Goal: Task Accomplishment & Management: Manage account settings

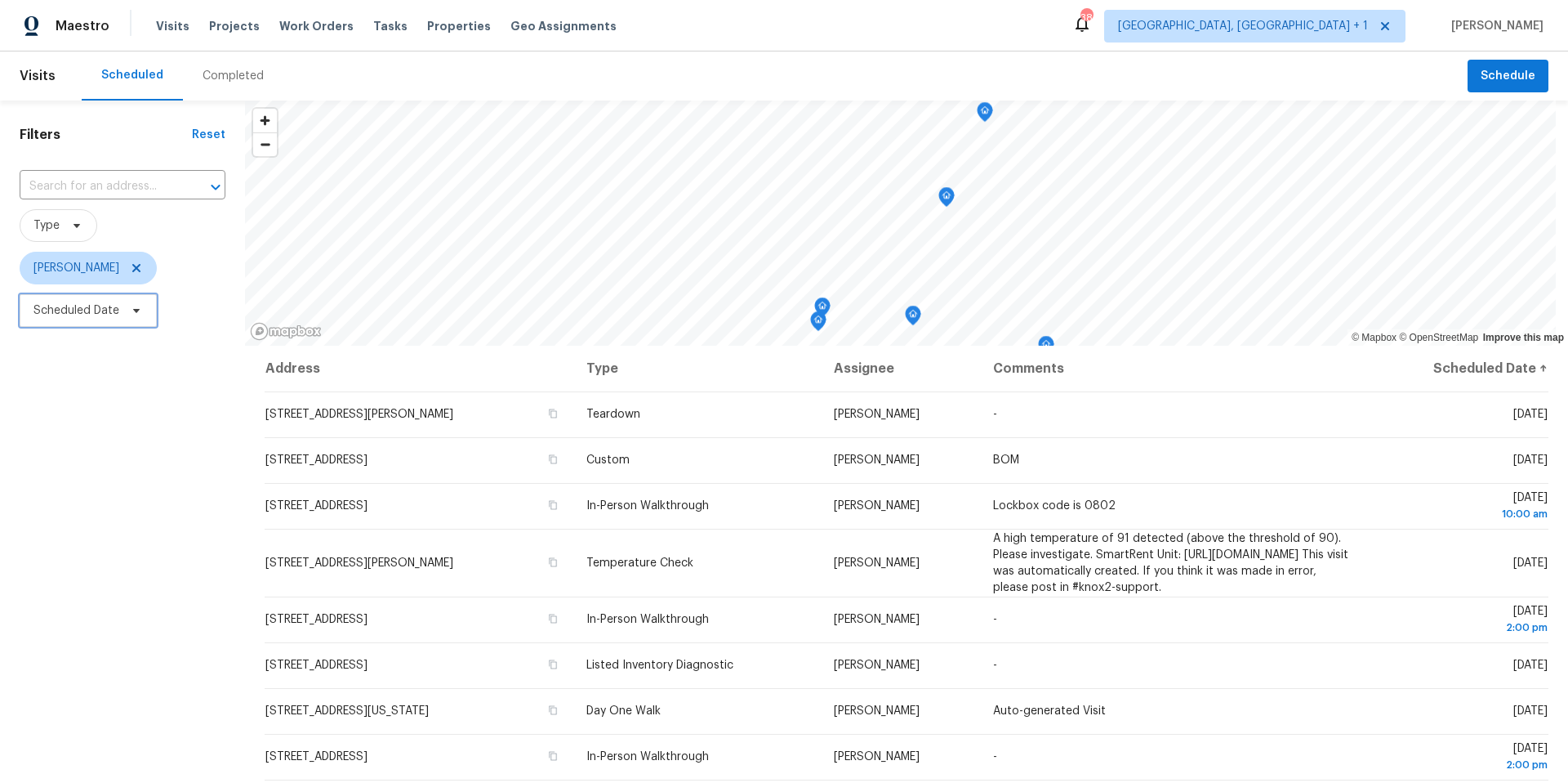
click at [130, 300] on span "Scheduled Date" at bounding box center [89, 311] width 138 height 33
click at [127, 367] on input "text" at bounding box center [110, 365] width 161 height 33
select select "8"
select select "2025"
select select "9"
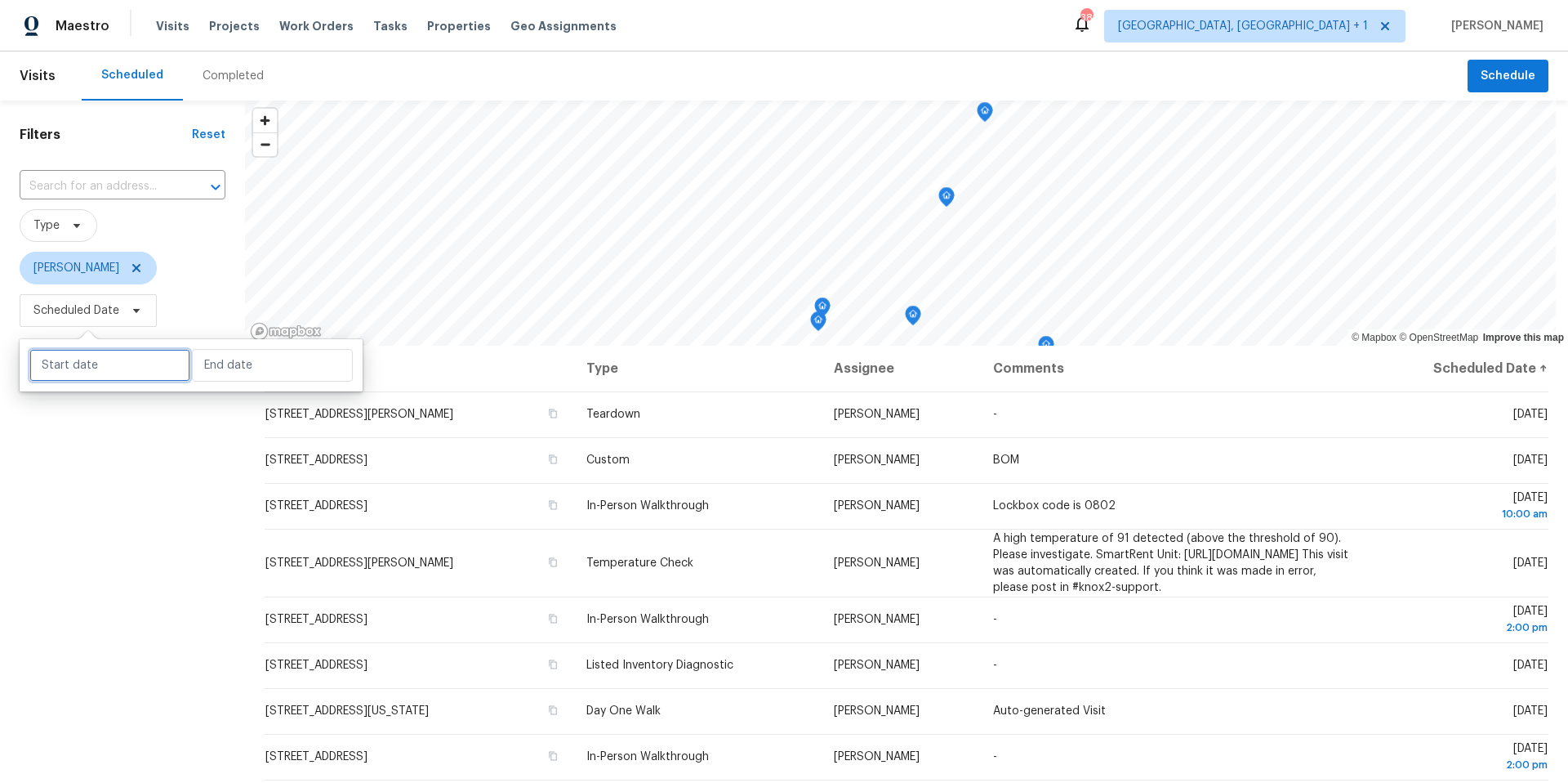
select select "2025"
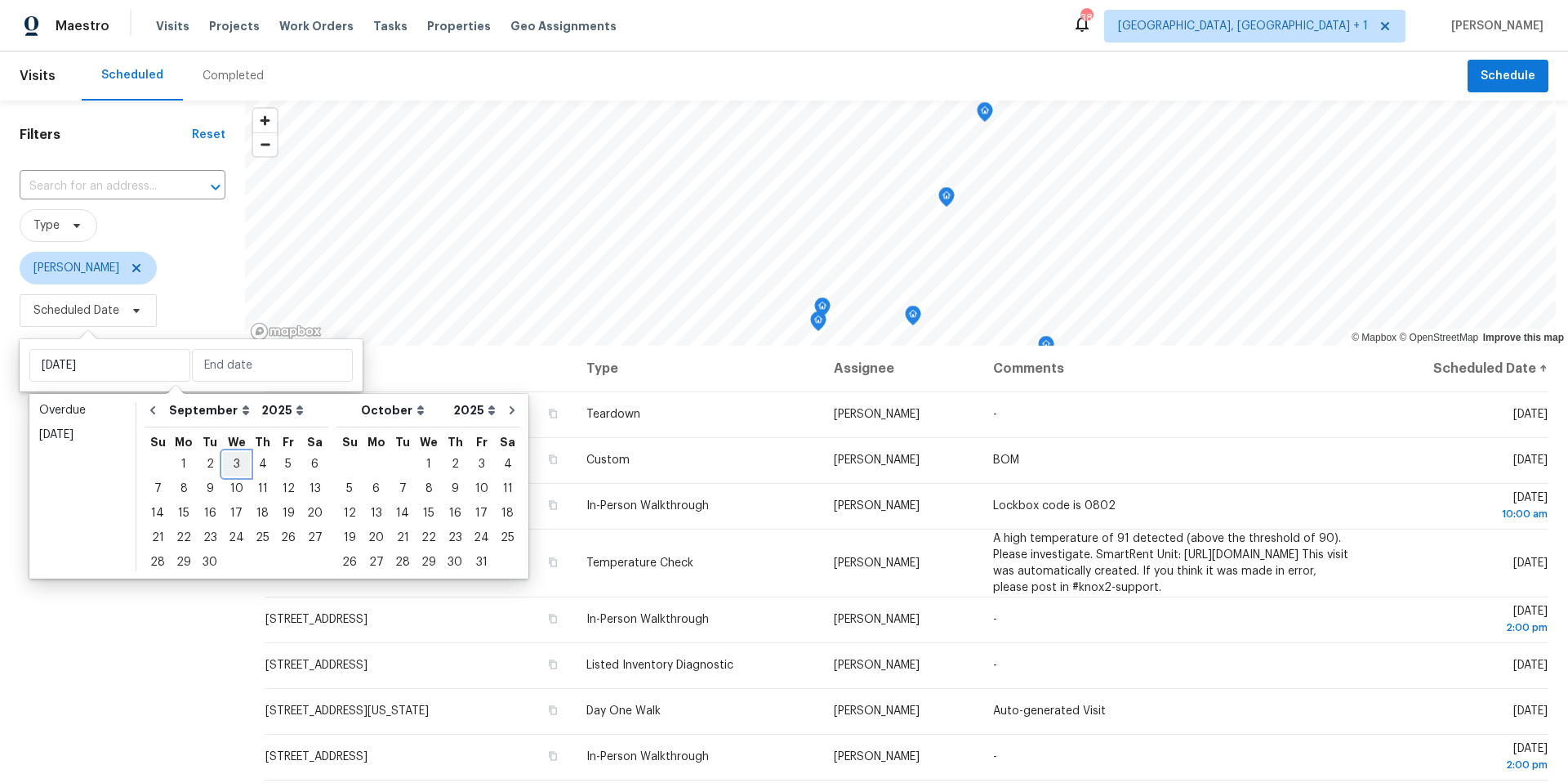
click at [227, 467] on div "3" at bounding box center [236, 465] width 27 height 23
type input "Wed, Sep 03"
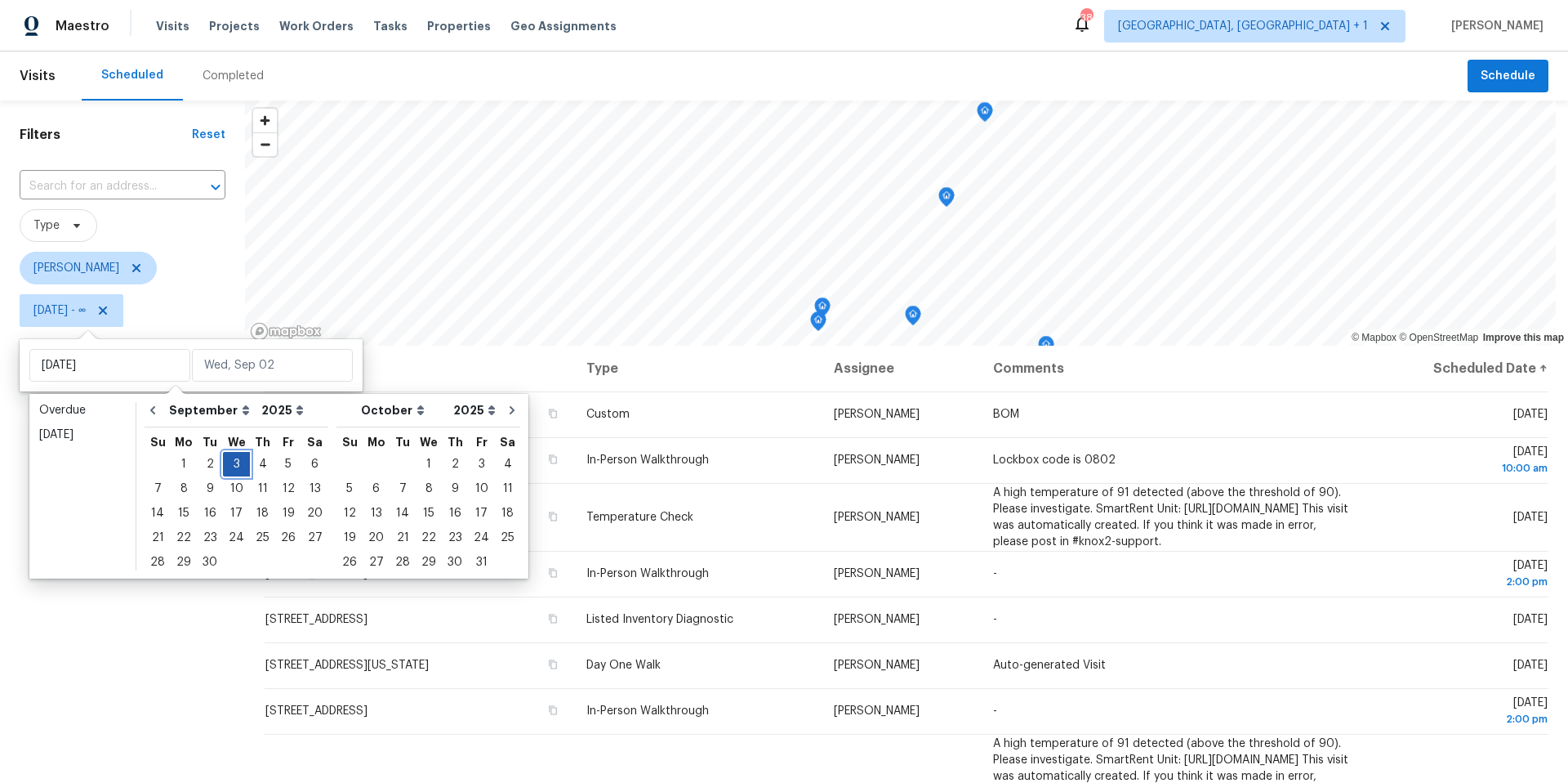
click at [228, 464] on div "3" at bounding box center [236, 465] width 27 height 23
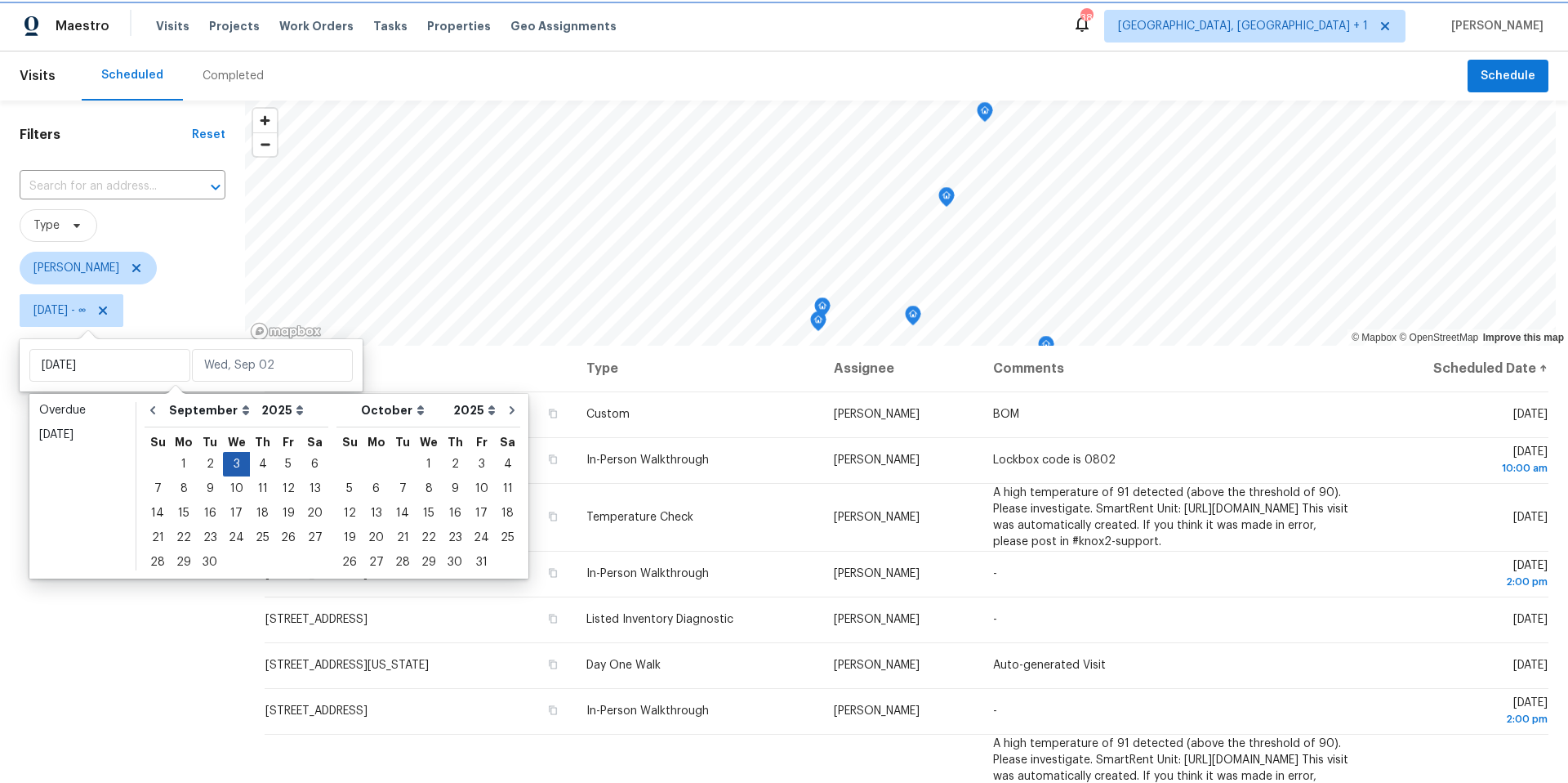
type input "Wed, Sep 03"
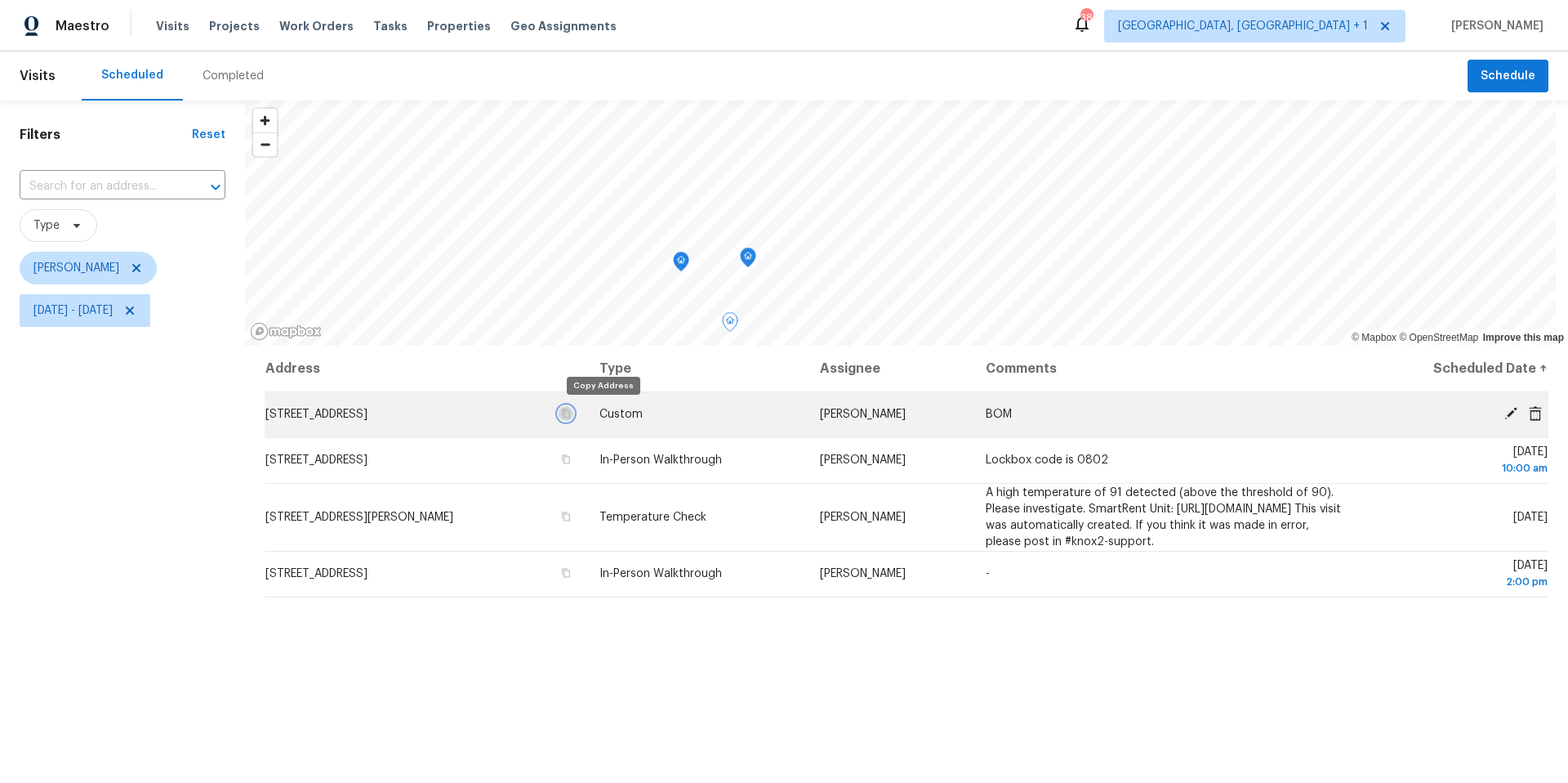
click at [570, 411] on icon "button" at bounding box center [566, 413] width 9 height 9
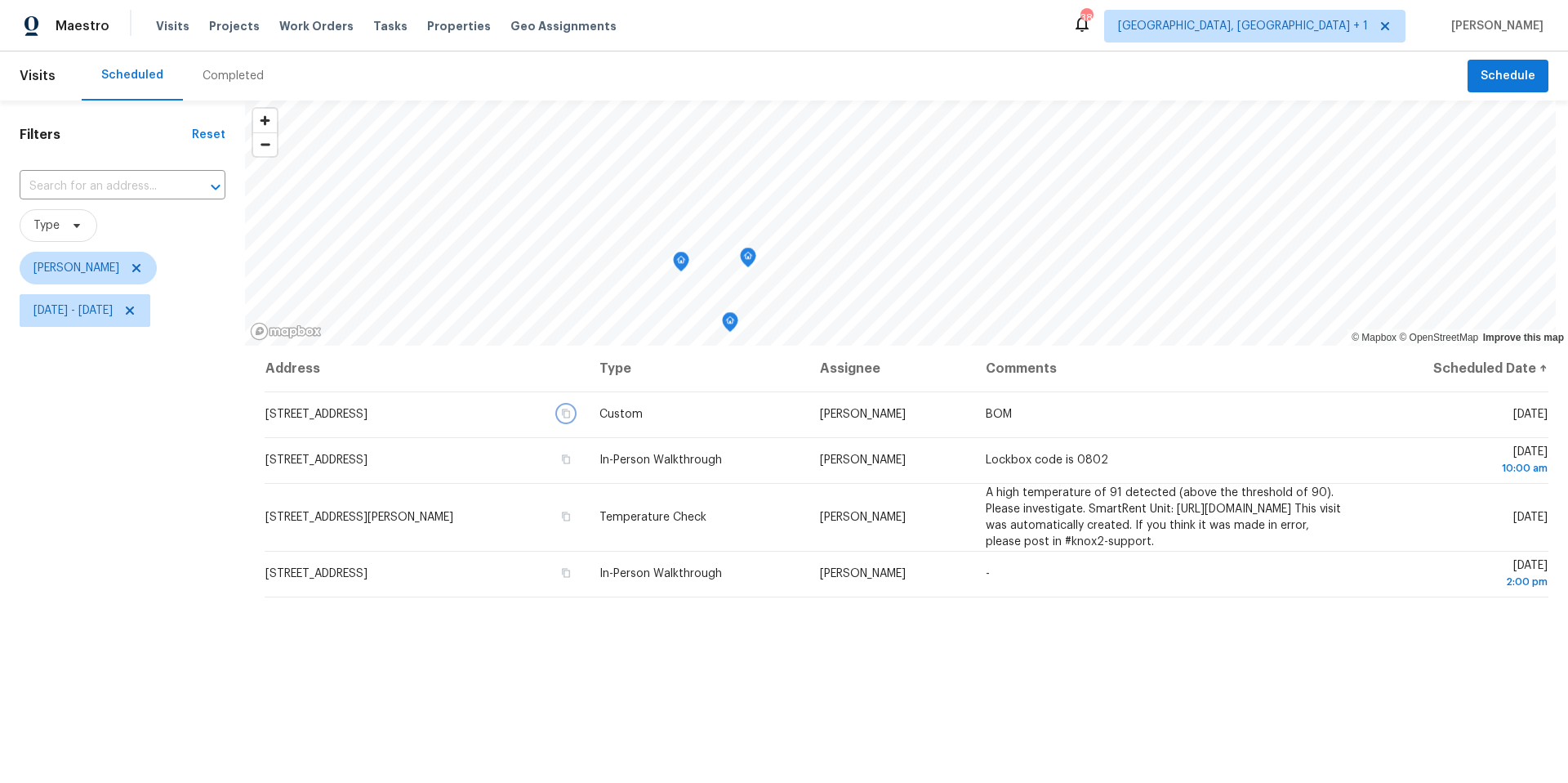
click at [745, 257] on icon "Map marker" at bounding box center [747, 257] width 5 height 4
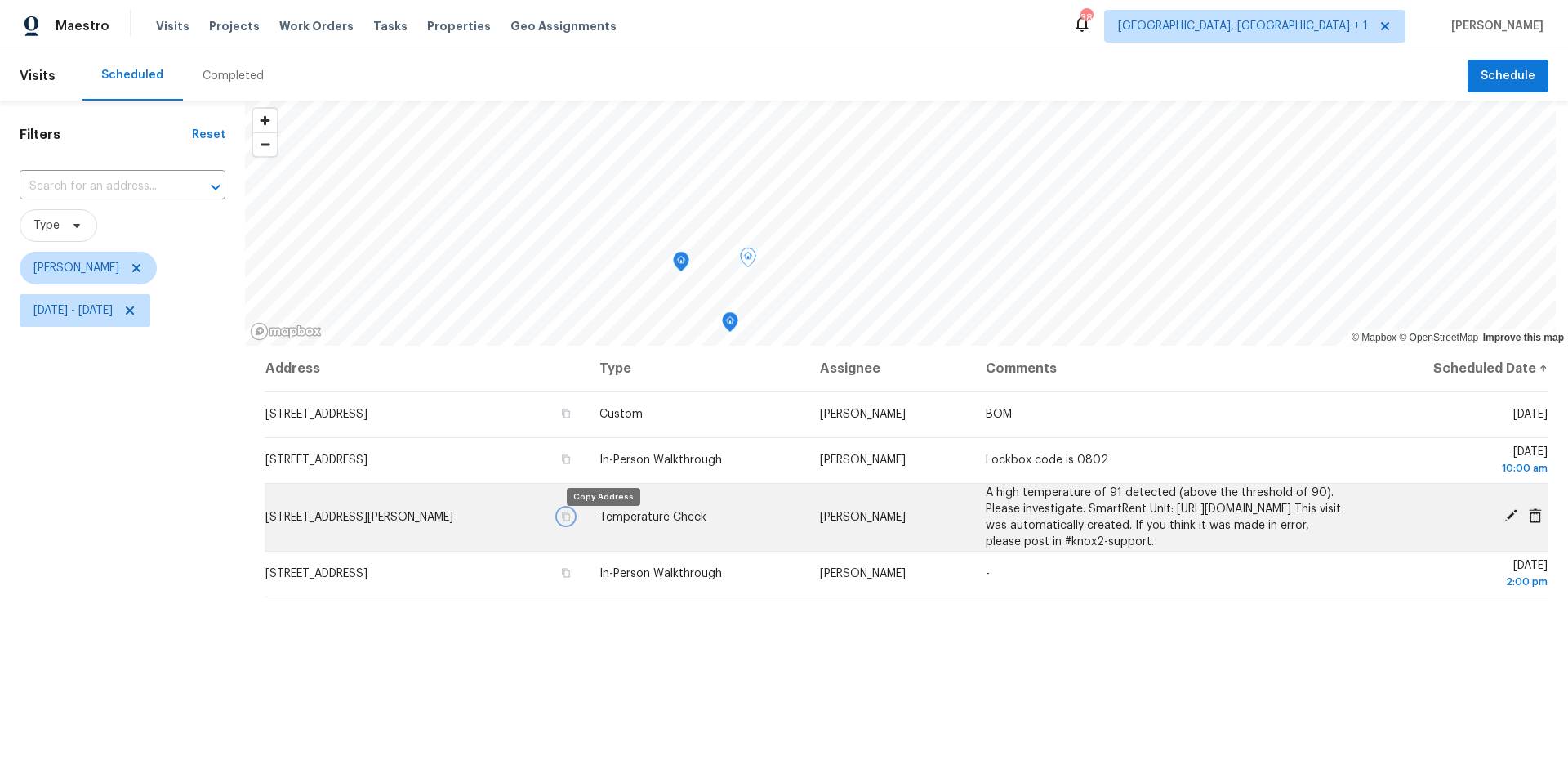
click at [570, 520] on icon "button" at bounding box center [566, 515] width 9 height 9
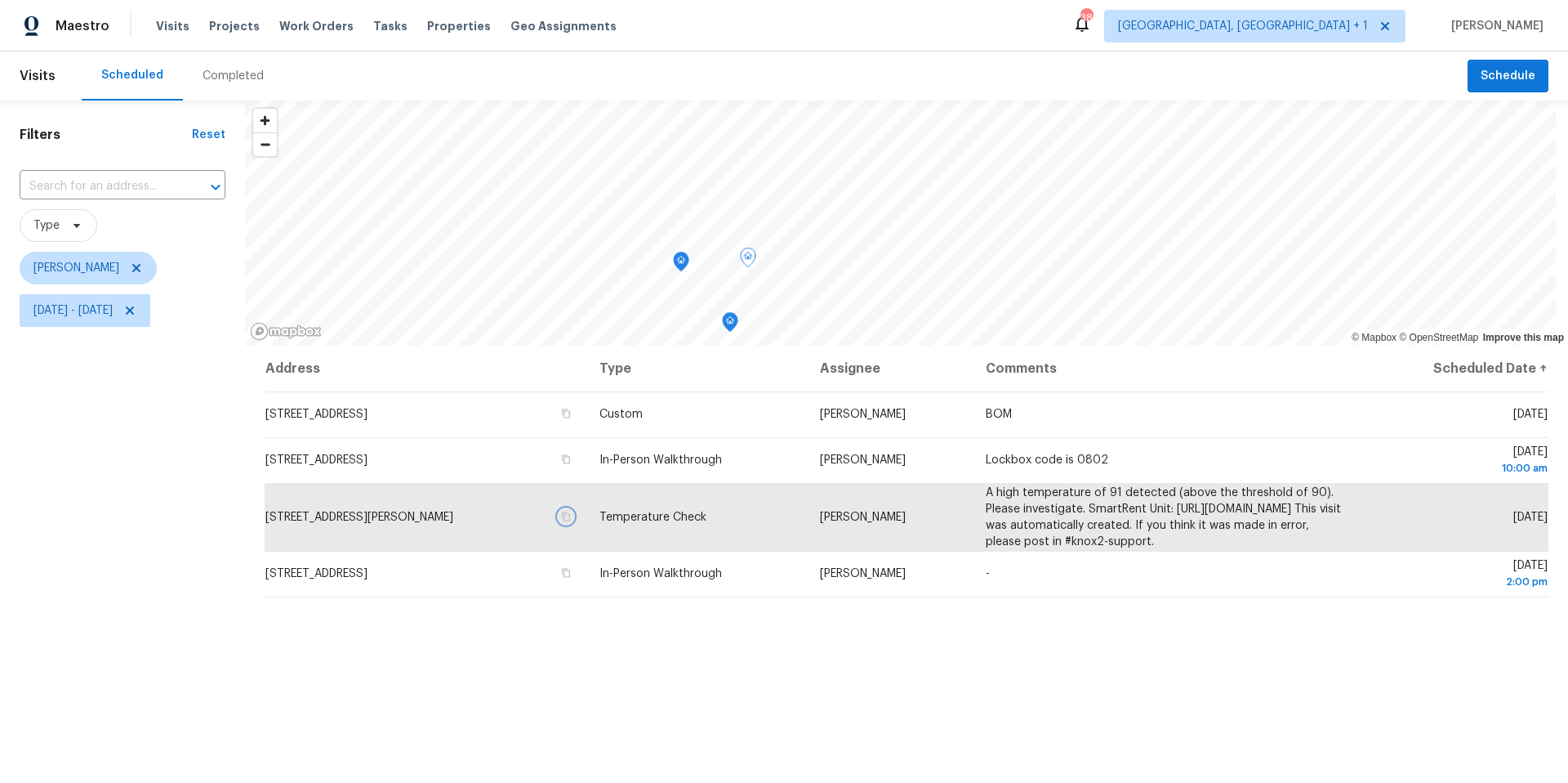
click at [682, 262] on icon "Map marker" at bounding box center [680, 262] width 14 height 19
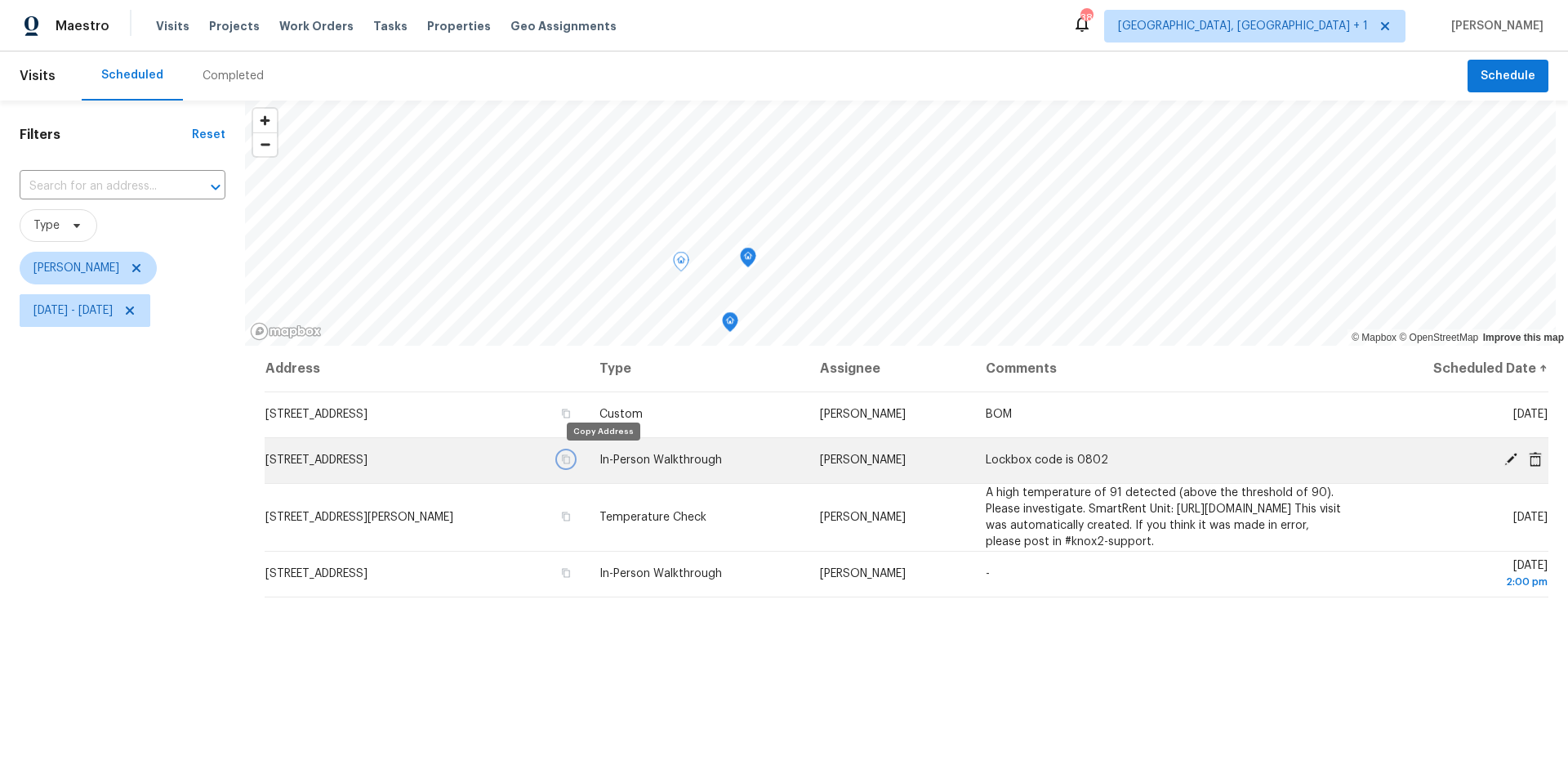
click at [570, 460] on icon "button" at bounding box center [566, 459] width 10 height 10
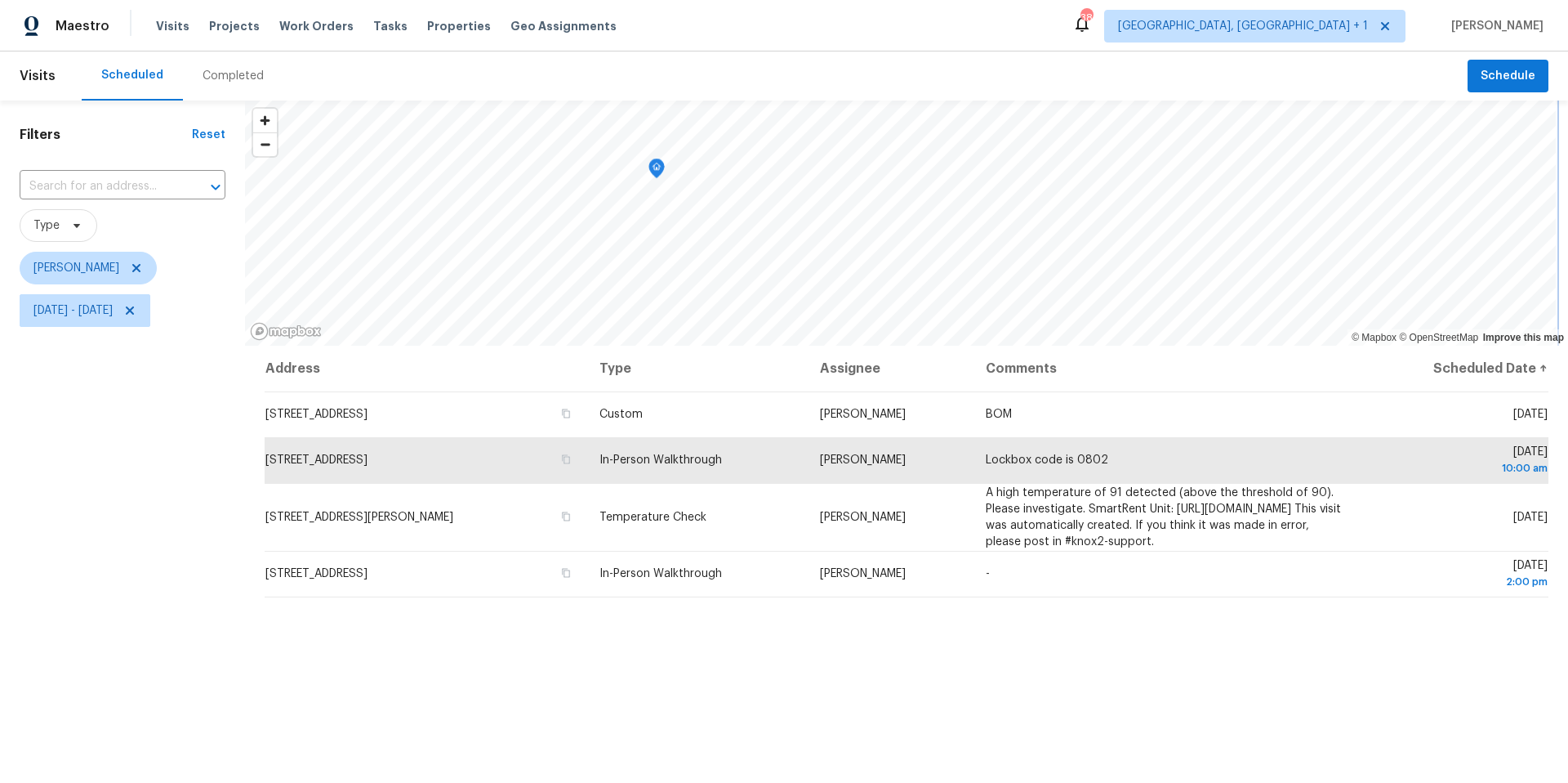
click at [657, 166] on icon "Map marker" at bounding box center [655, 169] width 14 height 19
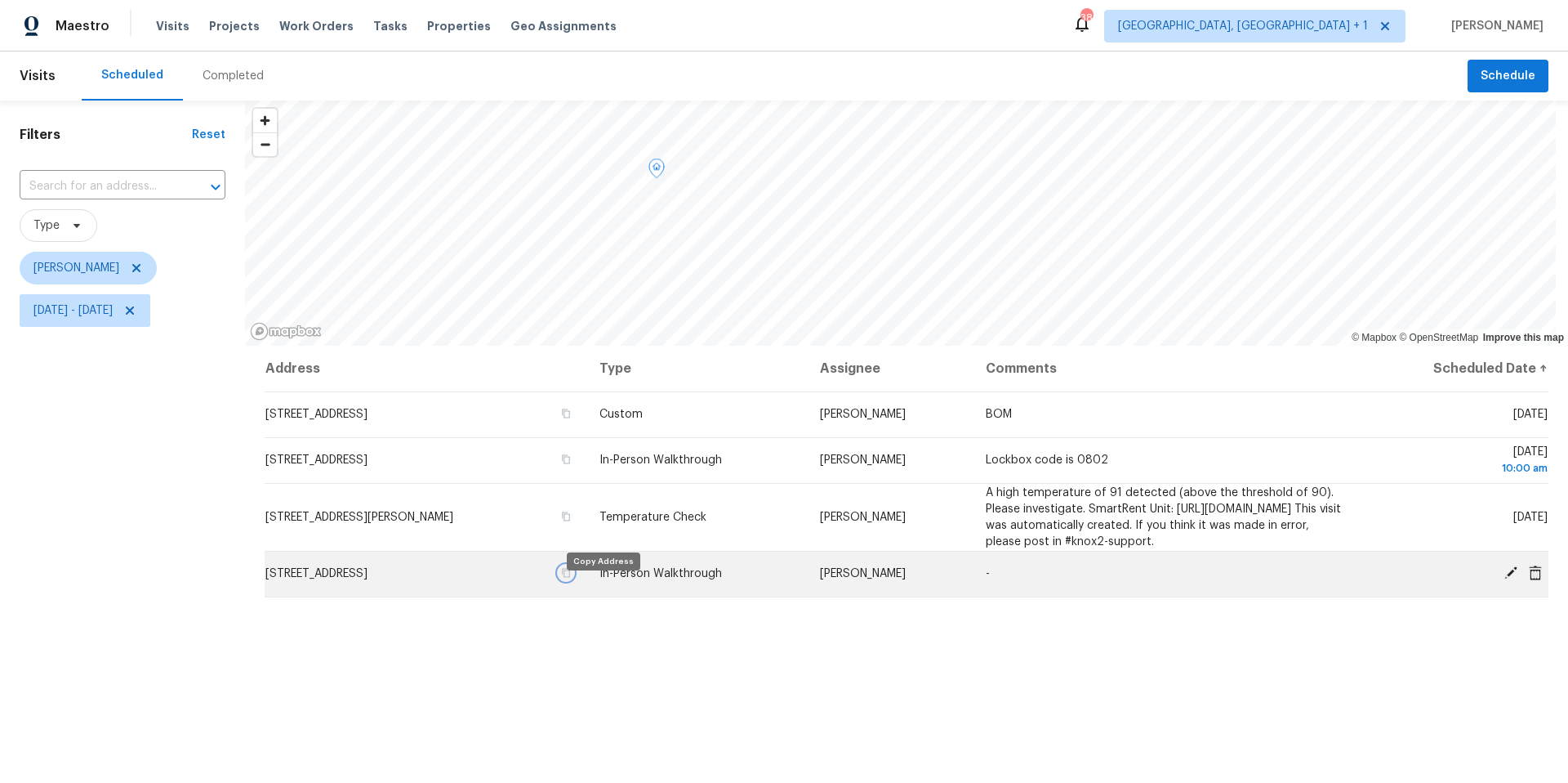
click at [570, 577] on icon "button" at bounding box center [566, 573] width 10 height 10
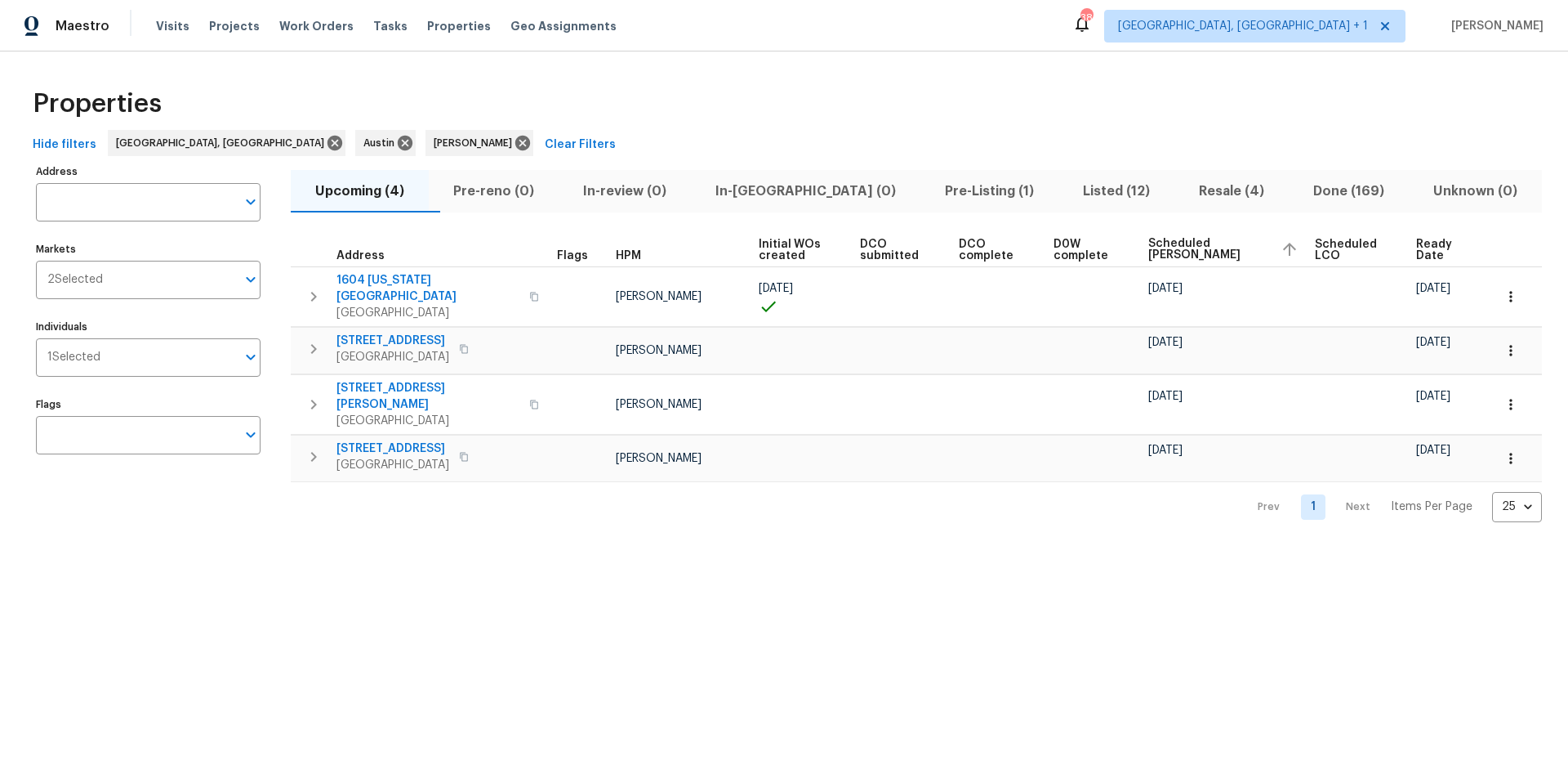
click at [1191, 191] on span "Resale (4)" at bounding box center [1231, 191] width 95 height 23
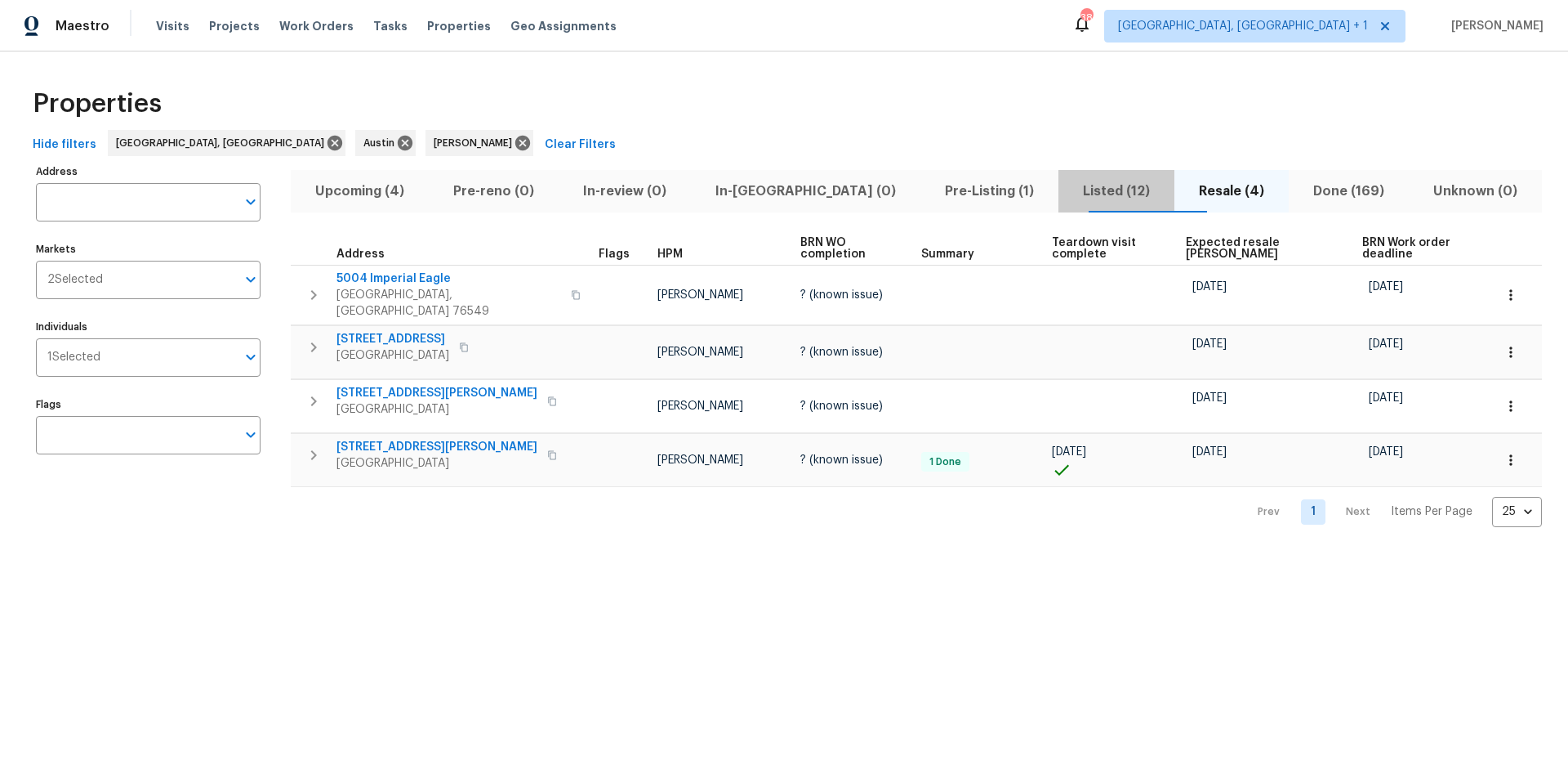
click at [1083, 187] on span "Listed (12)" at bounding box center [1116, 191] width 97 height 23
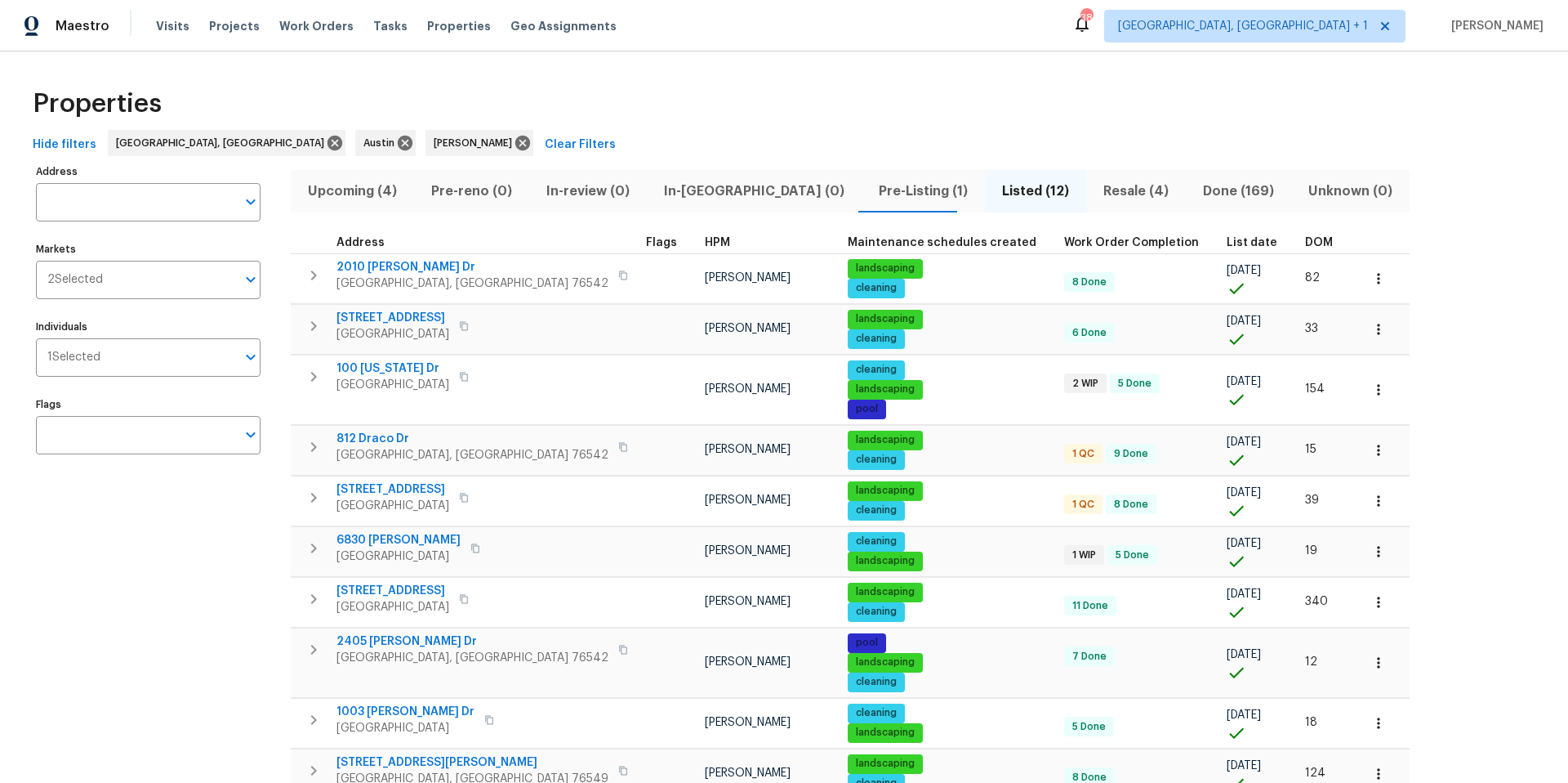
click at [871, 198] on span "Pre-Listing (1)" at bounding box center [923, 191] width 104 height 23
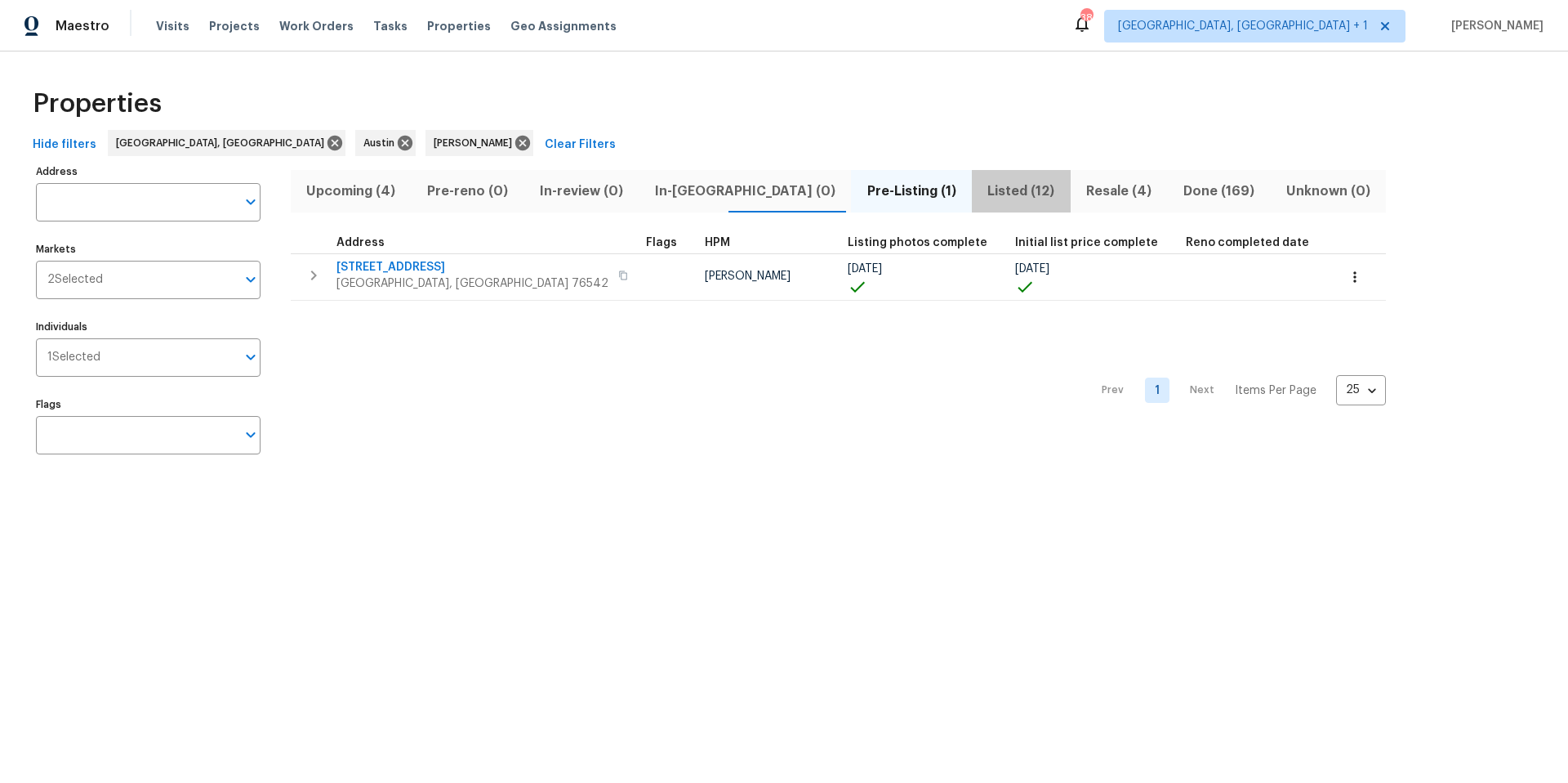
click at [981, 188] on span "Listed (12)" at bounding box center [1020, 191] width 79 height 23
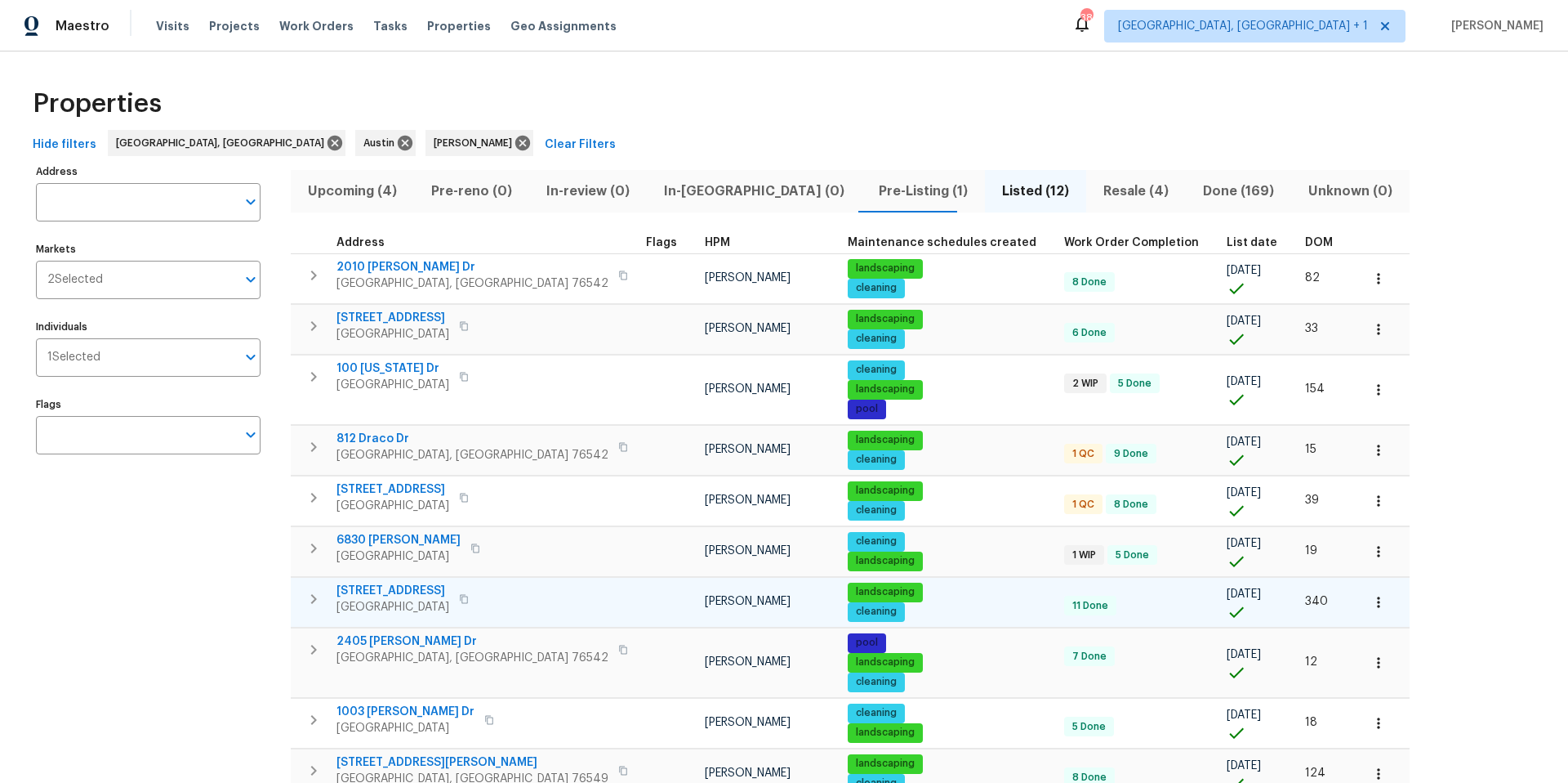
click at [416, 599] on span "Copperas Cove, TX 76522" at bounding box center [393, 606] width 113 height 16
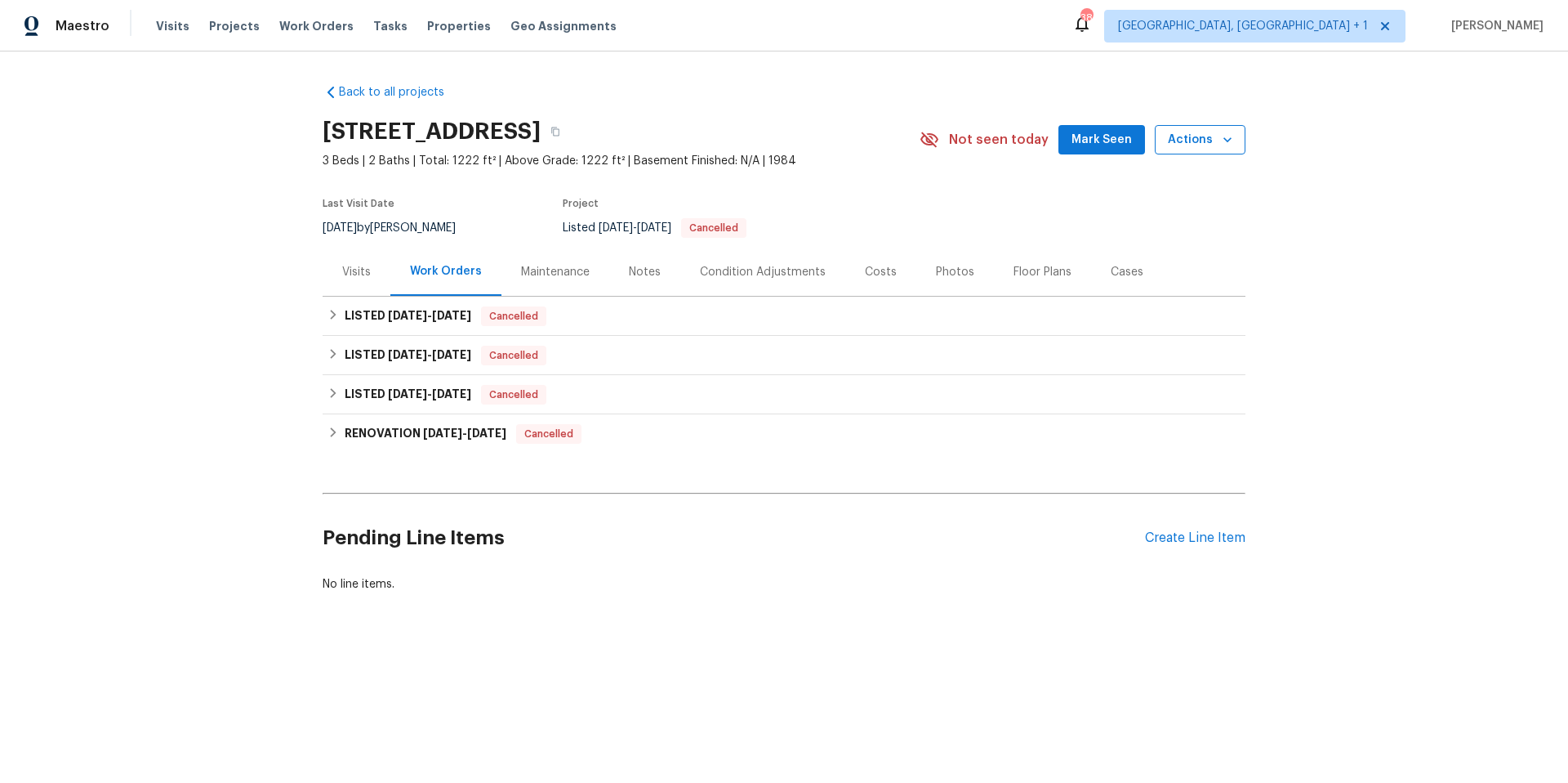
click at [1206, 142] on span "Actions" at bounding box center [1200, 140] width 65 height 20
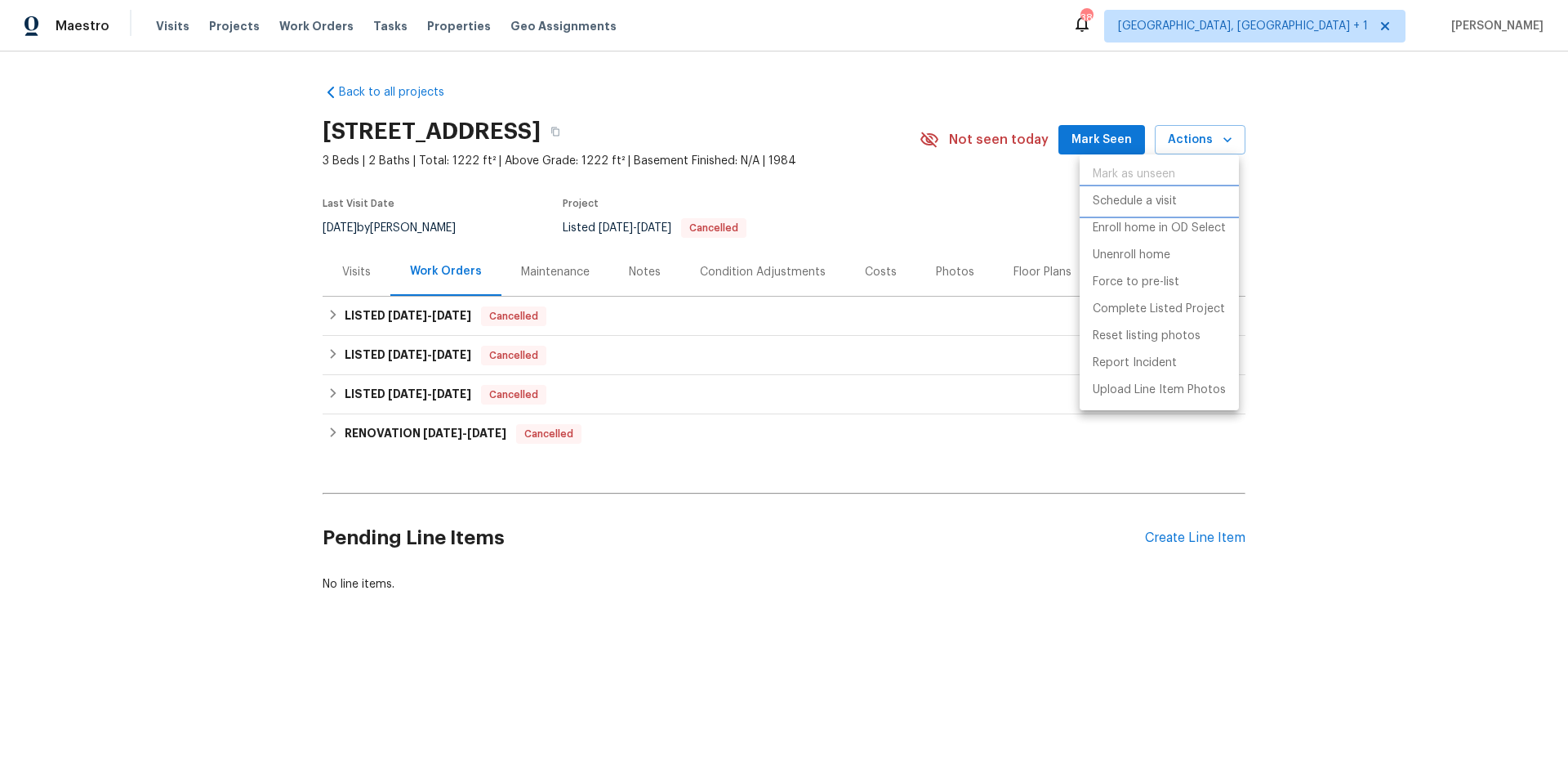
click at [1151, 200] on p "Schedule a visit" at bounding box center [1135, 202] width 84 height 17
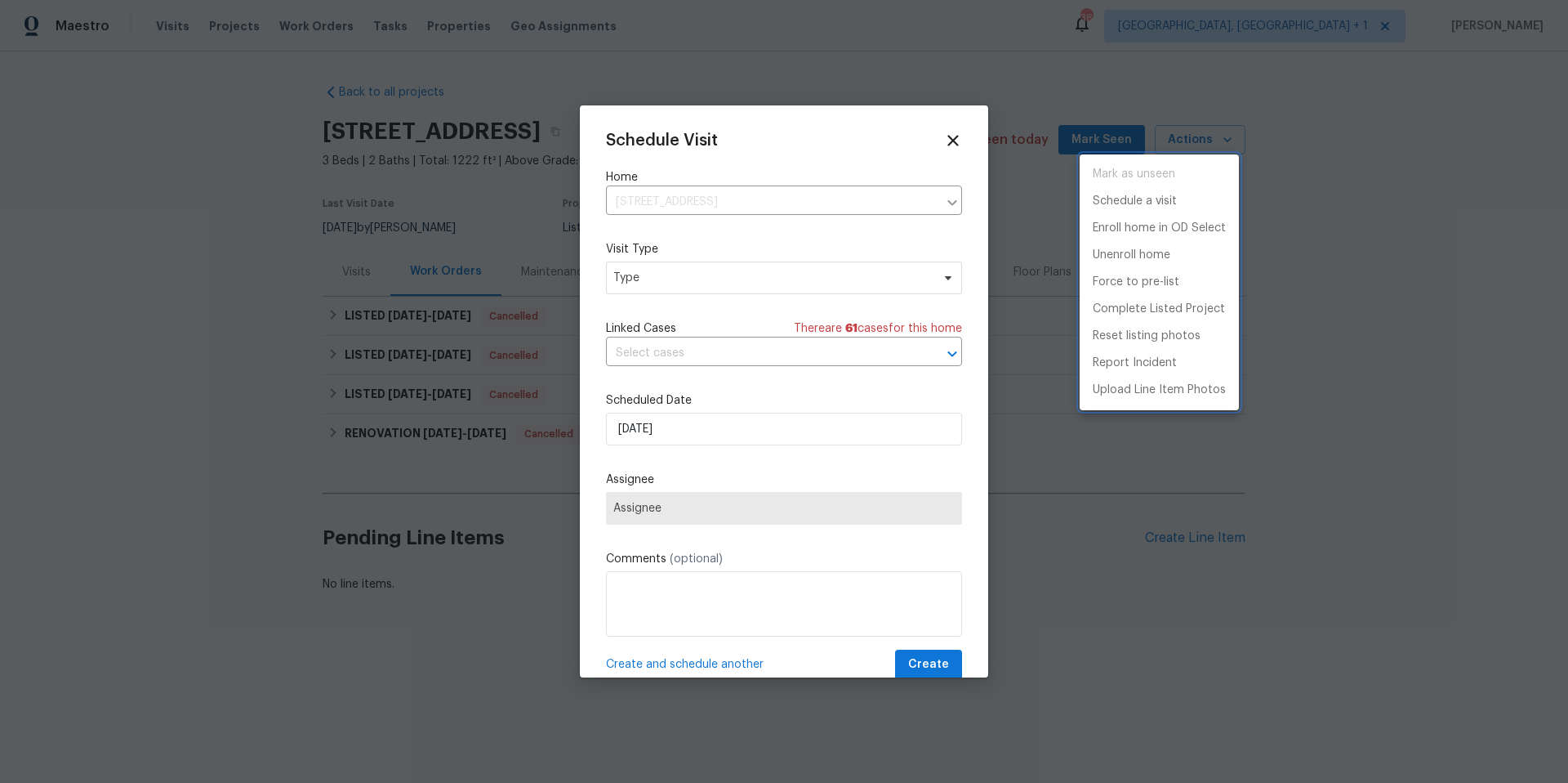
click at [640, 272] on div at bounding box center [784, 391] width 1568 height 783
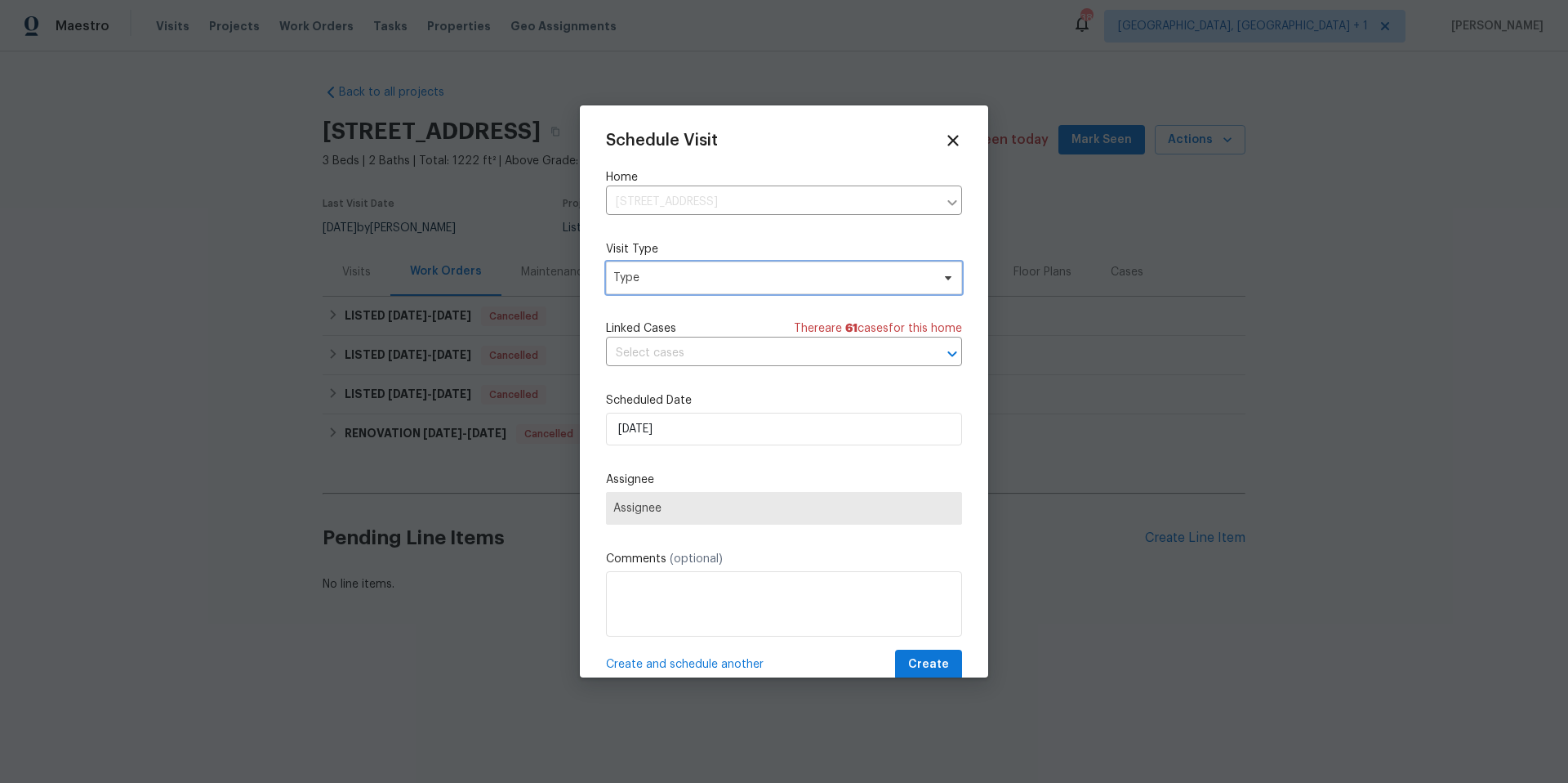
click at [648, 274] on span "Type" at bounding box center [772, 277] width 317 height 16
type input "c"
type input "cus"
click at [635, 347] on div "Custom" at bounding box center [636, 354] width 43 height 16
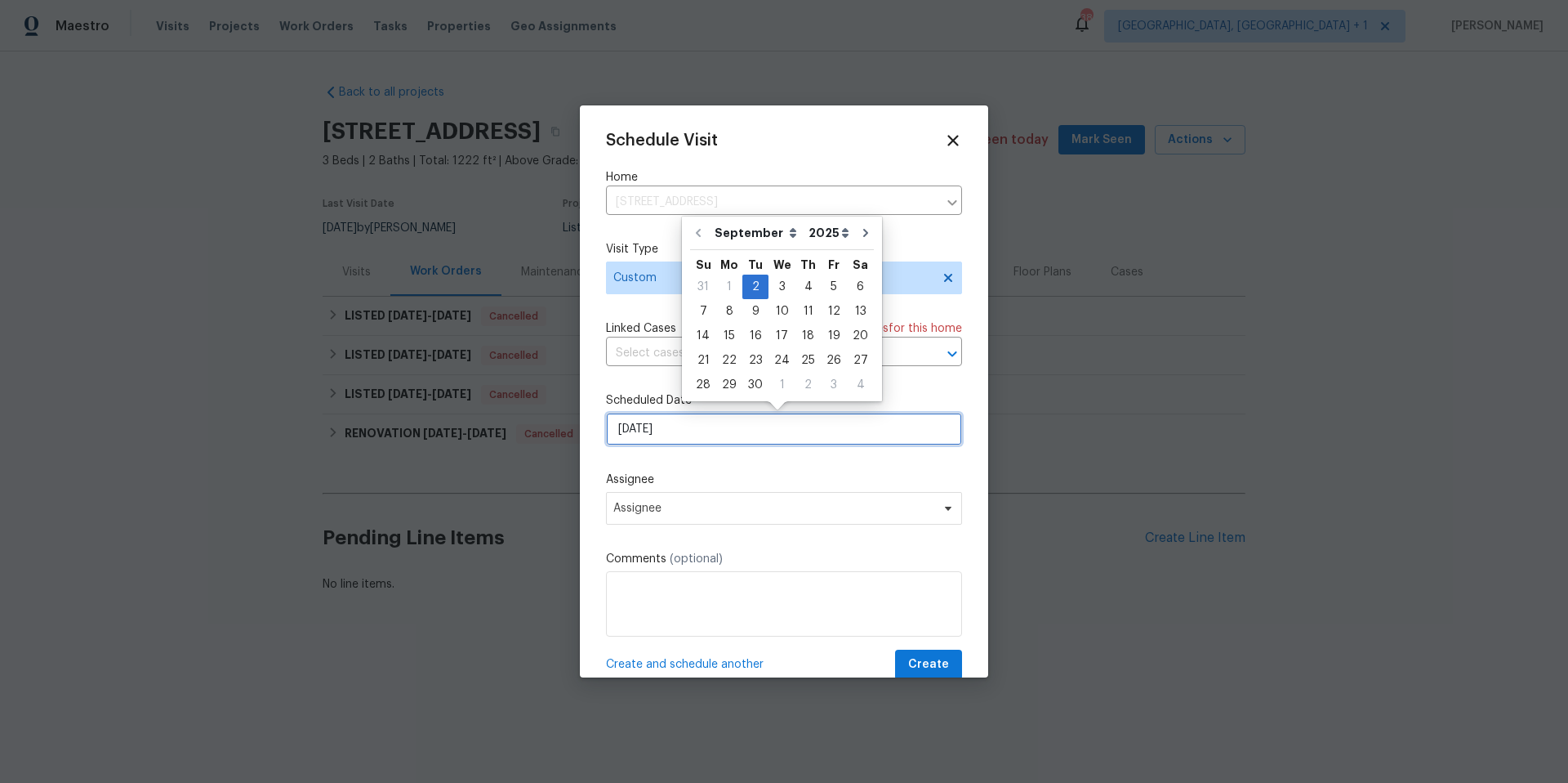
click at [661, 436] on input "9/2/2025" at bounding box center [784, 429] width 356 height 33
click at [784, 284] on div "3" at bounding box center [782, 287] width 27 height 23
type input "9/3/2025"
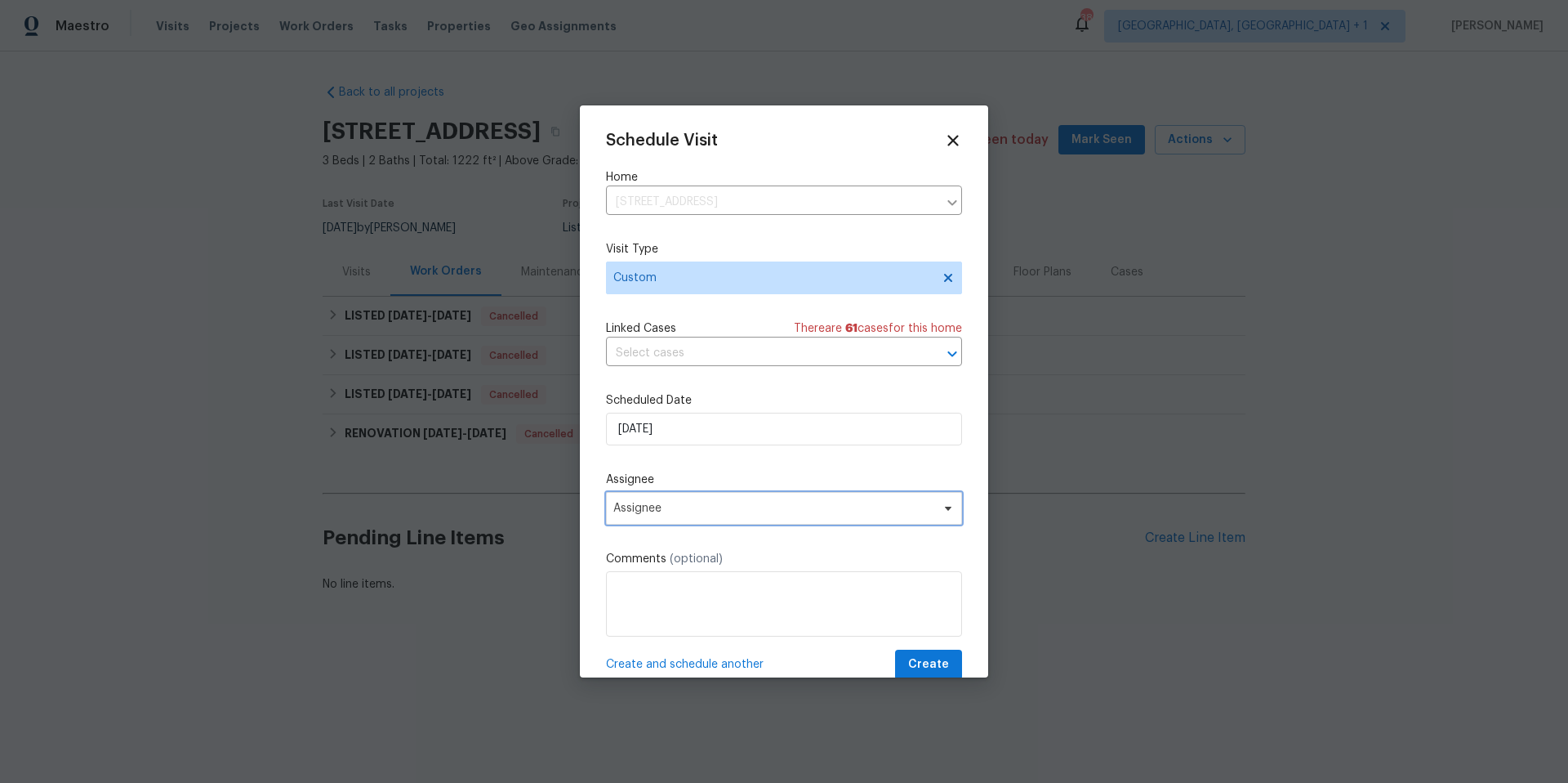
click at [692, 512] on span "Assignee" at bounding box center [773, 509] width 320 height 13
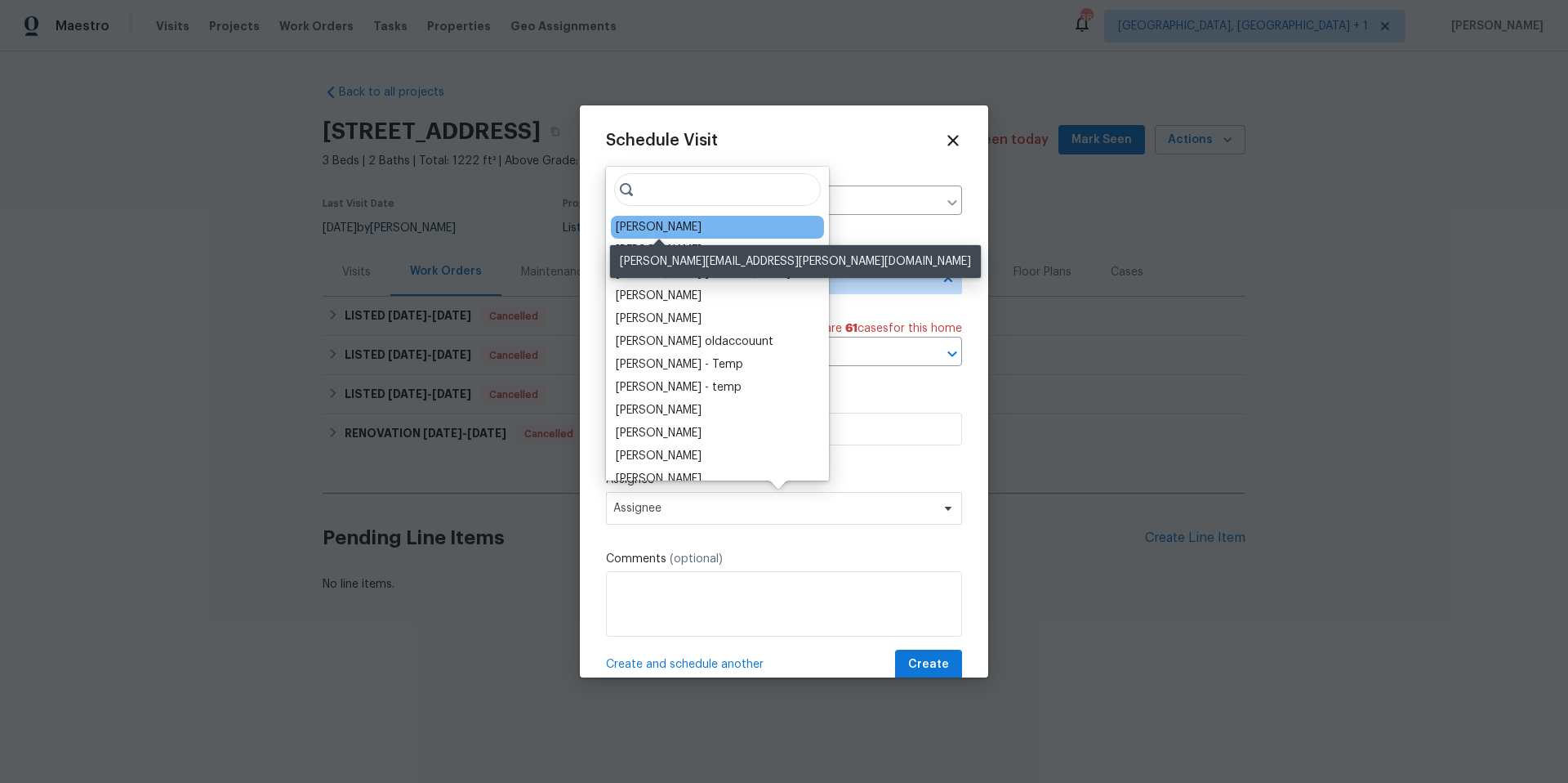
click at [670, 222] on div "[PERSON_NAME]" at bounding box center [658, 227] width 86 height 16
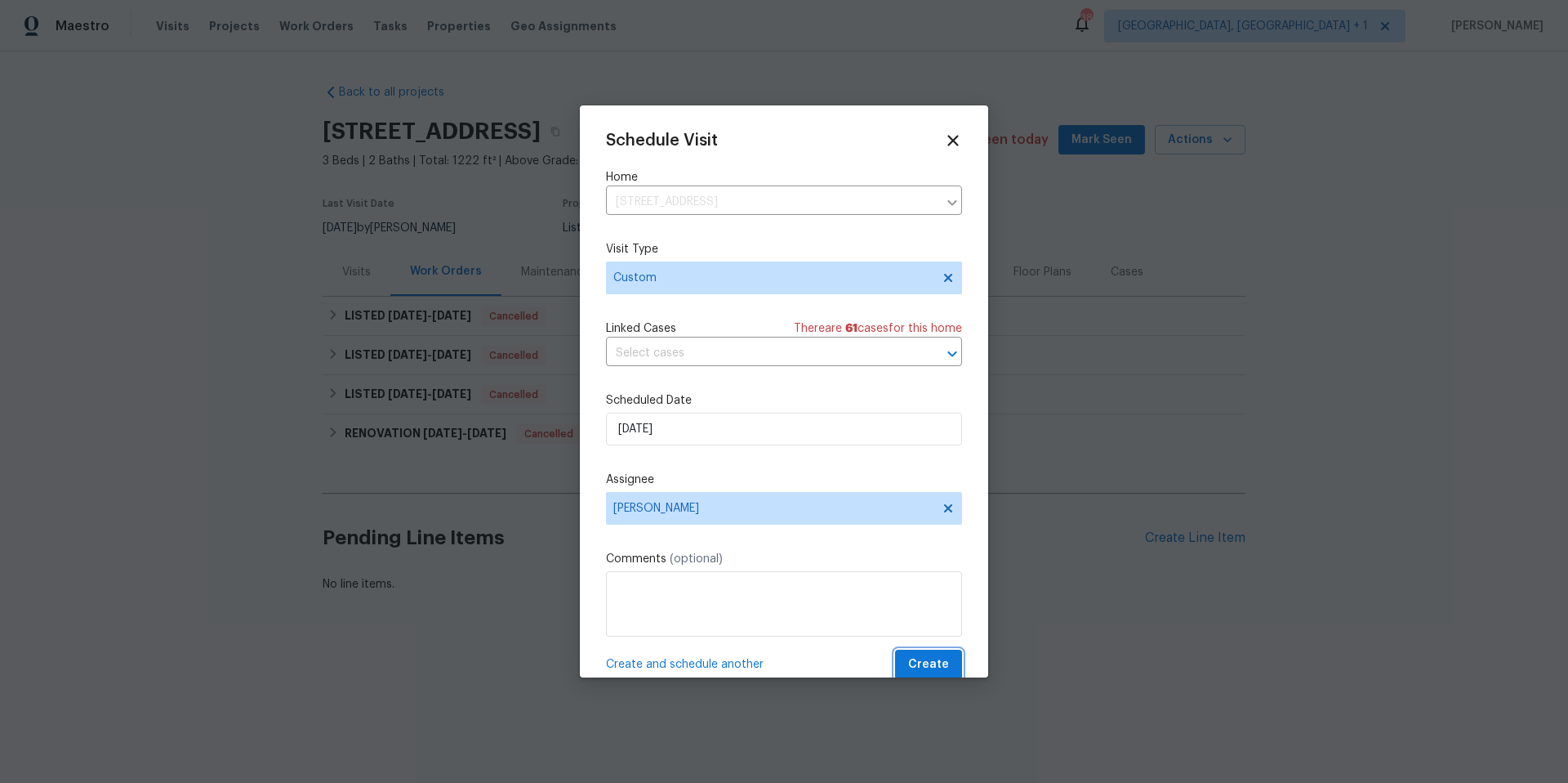
click at [912, 656] on span "Create" at bounding box center [928, 664] width 41 height 20
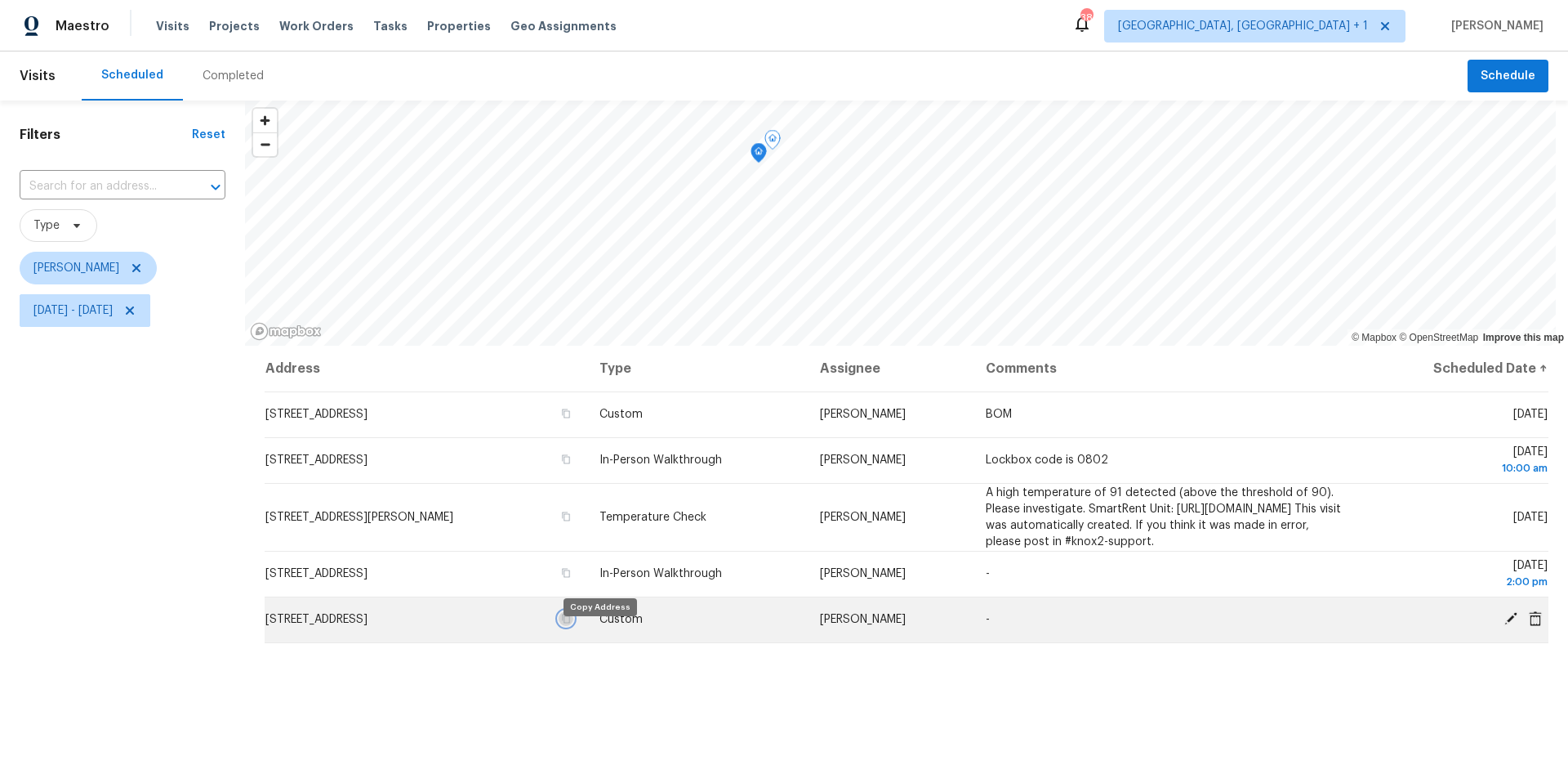
click at [573, 626] on button "button" at bounding box center [566, 618] width 14 height 14
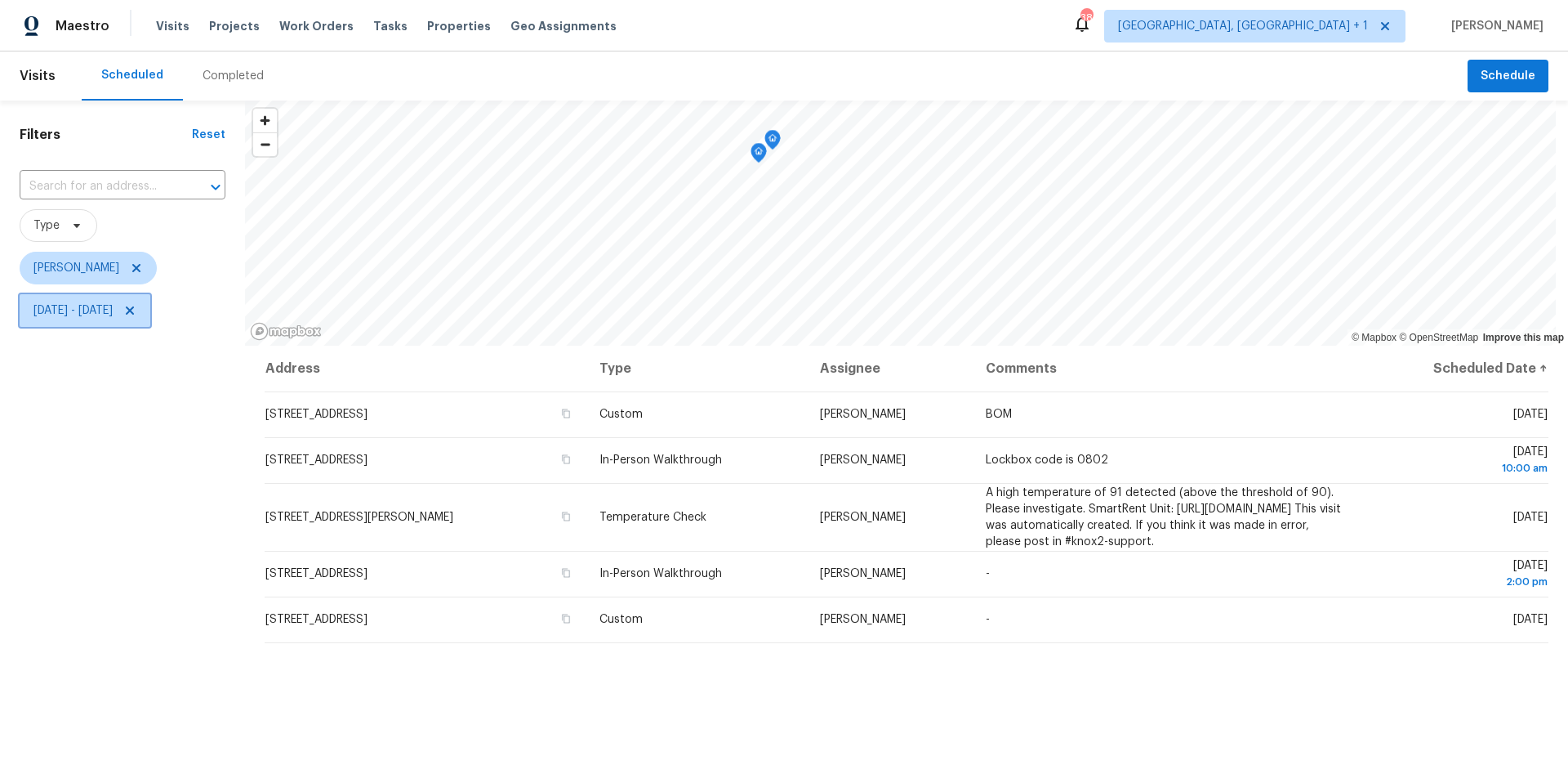
click at [113, 310] on span "Wed, Sep 03 - Wed, Sep 03" at bounding box center [73, 310] width 79 height 16
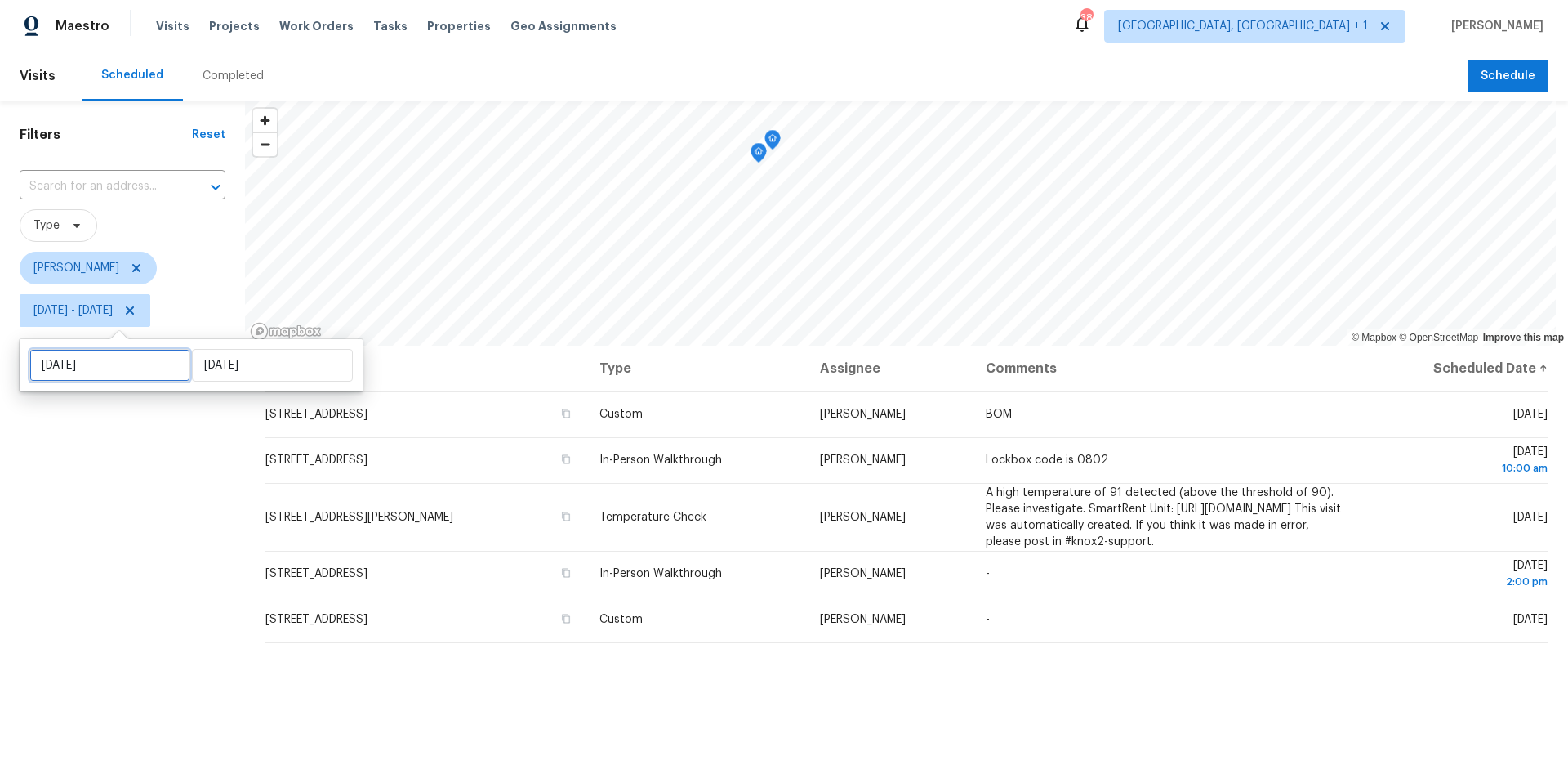
click at [142, 357] on input "Wed, Sep 03" at bounding box center [110, 365] width 161 height 33
select select "8"
select select "2025"
select select "9"
select select "2025"
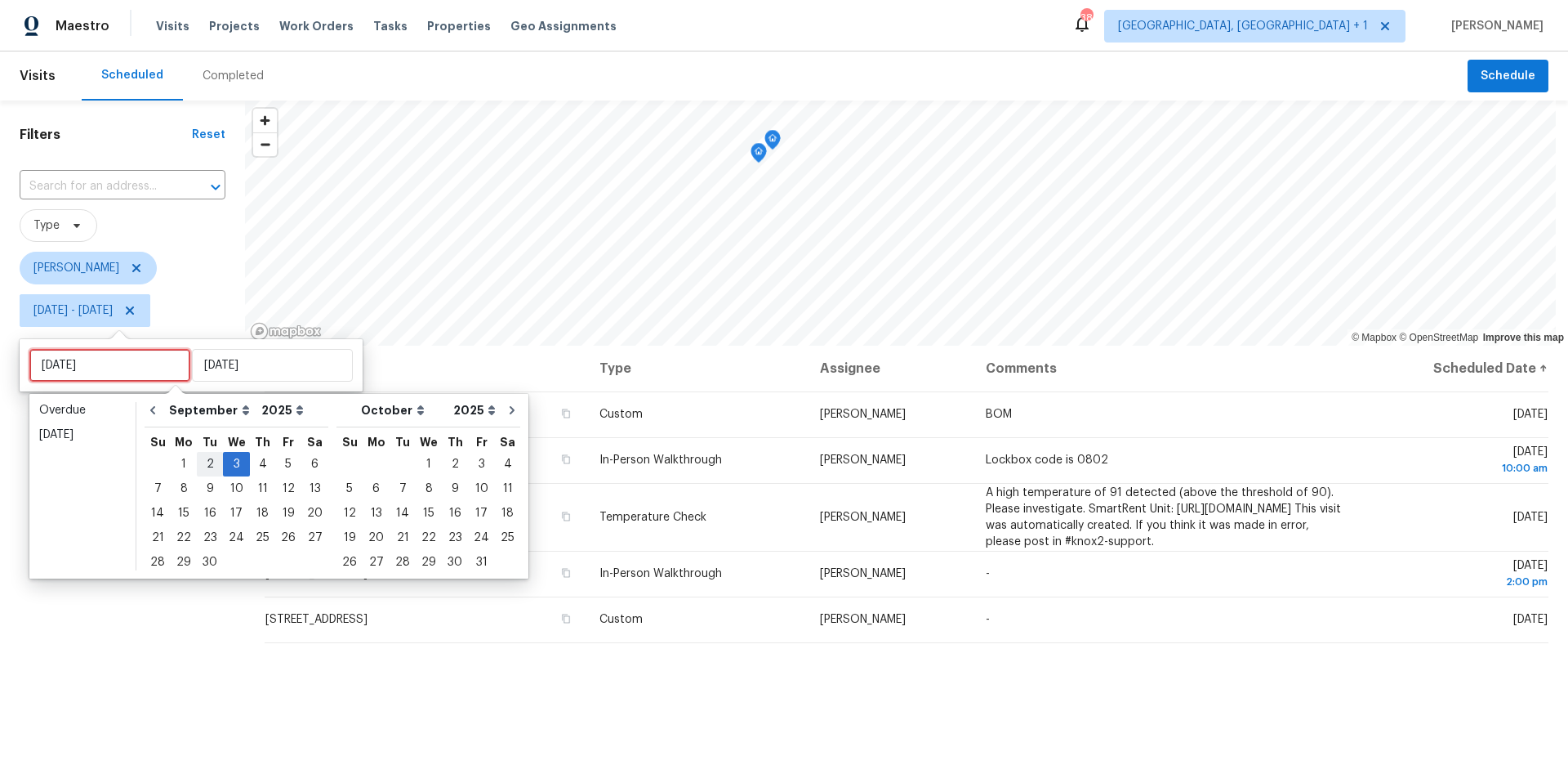
type input "Tue, Sep 02"
click at [260, 459] on div "4" at bounding box center [263, 465] width 25 height 23
type input "Thu, Sep 04"
type input "Wed, Sep 03"
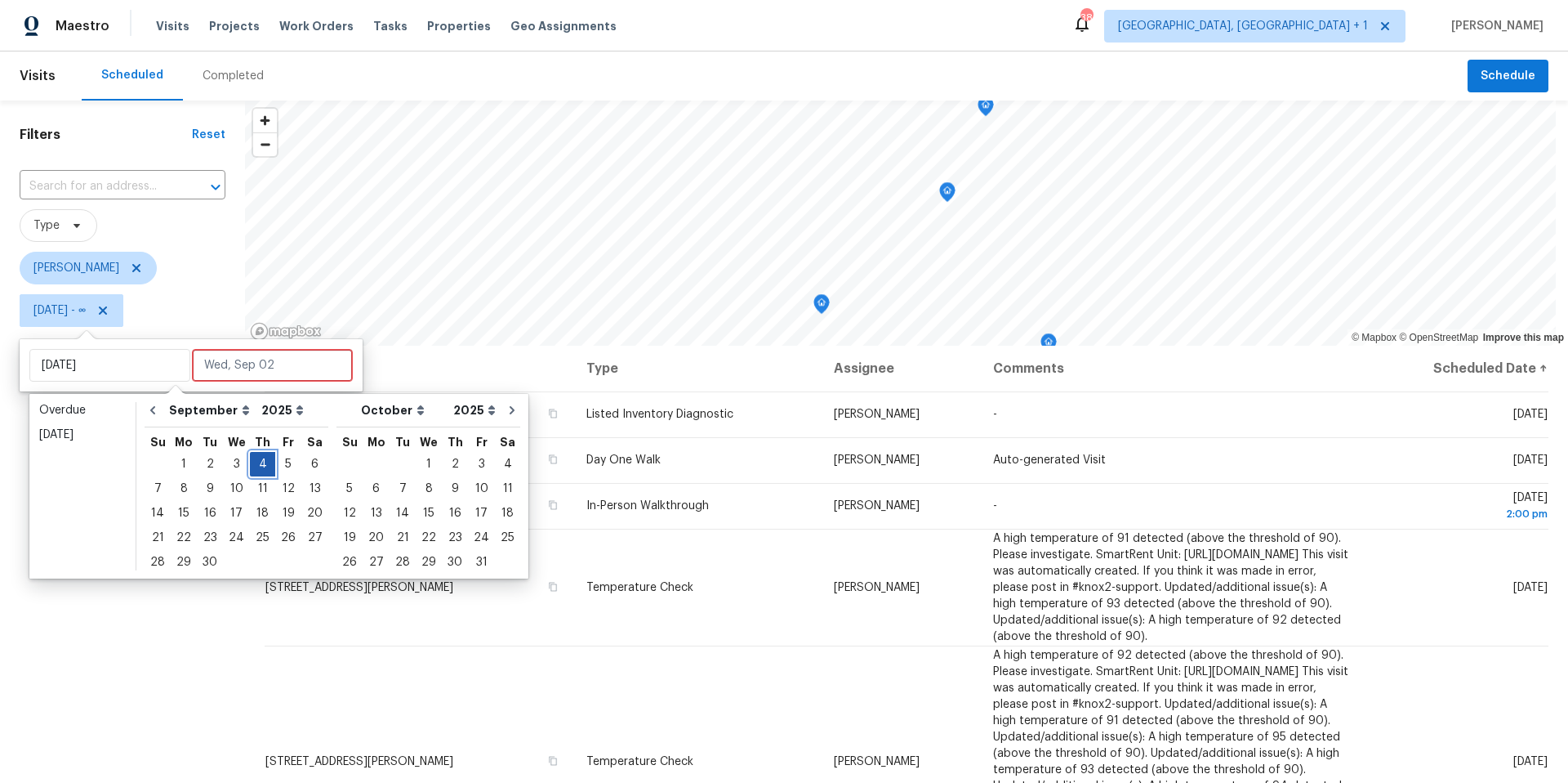
click at [260, 459] on div "4" at bounding box center [263, 465] width 25 height 23
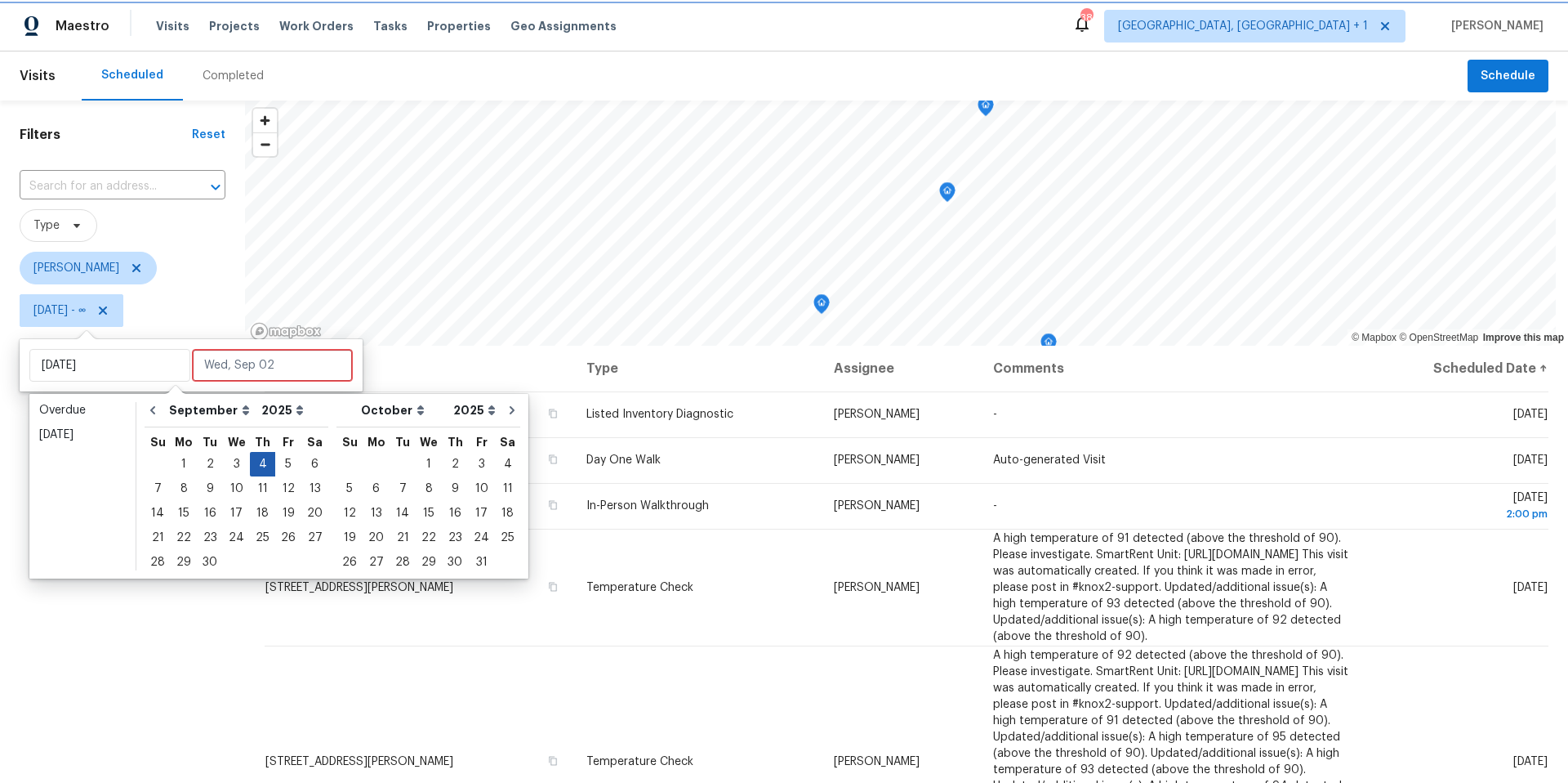
type input "Thu, Sep 04"
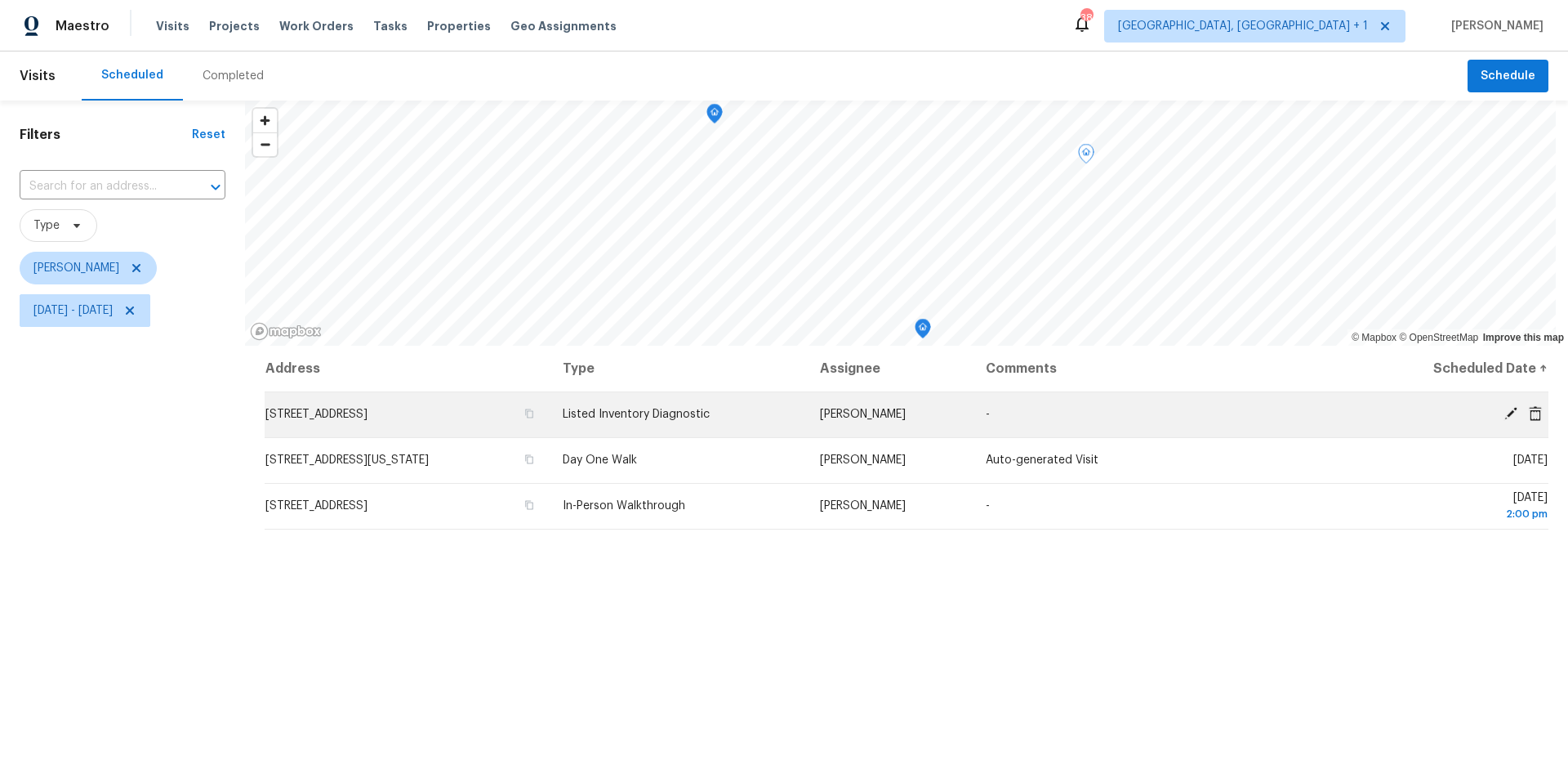
click at [1504, 409] on icon at bounding box center [1511, 414] width 13 height 13
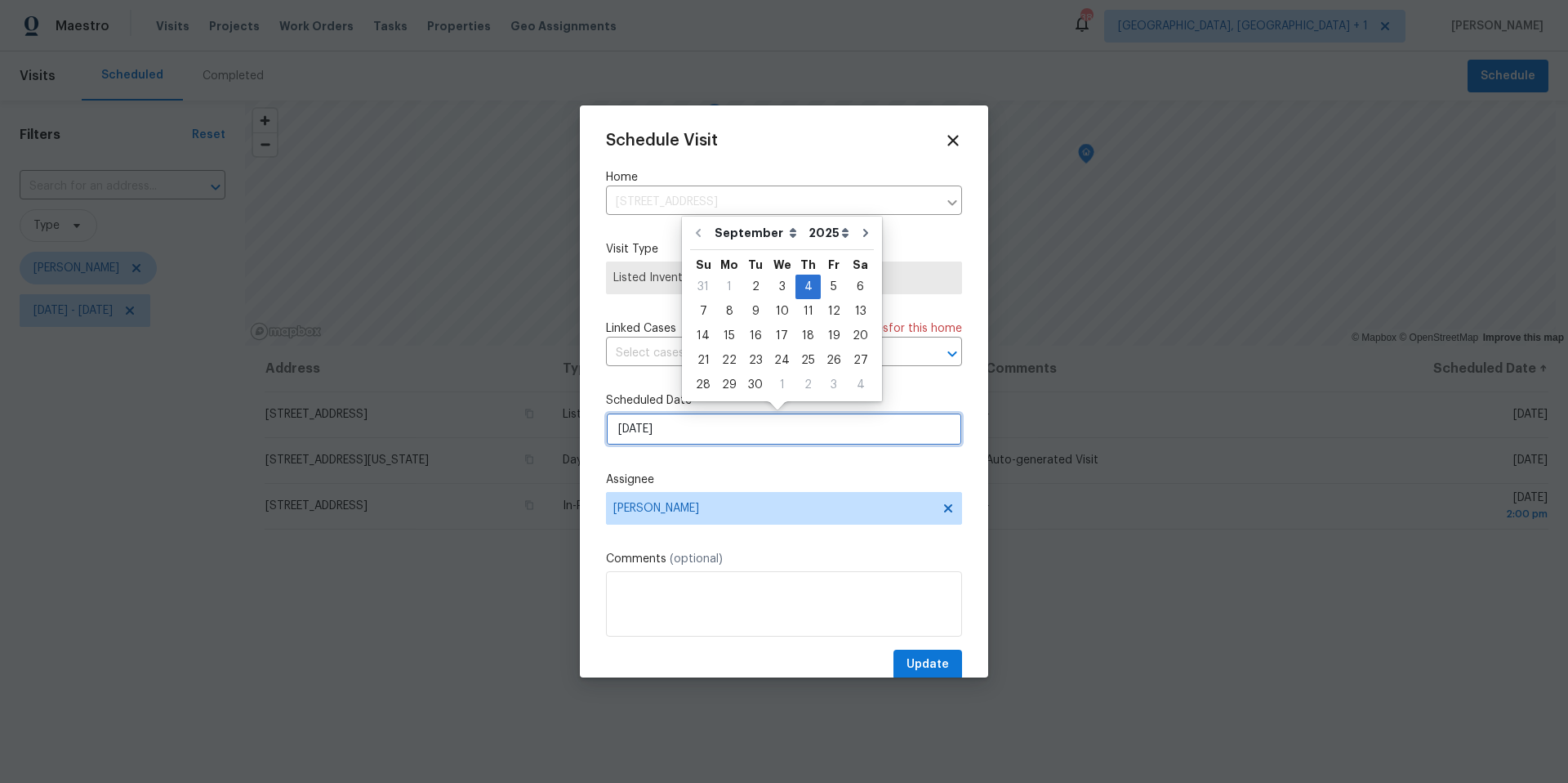
click at [705, 432] on input "9/4/2025" at bounding box center [784, 429] width 356 height 33
click at [810, 336] on div "18" at bounding box center [807, 336] width 25 height 23
type input "9/18/2025"
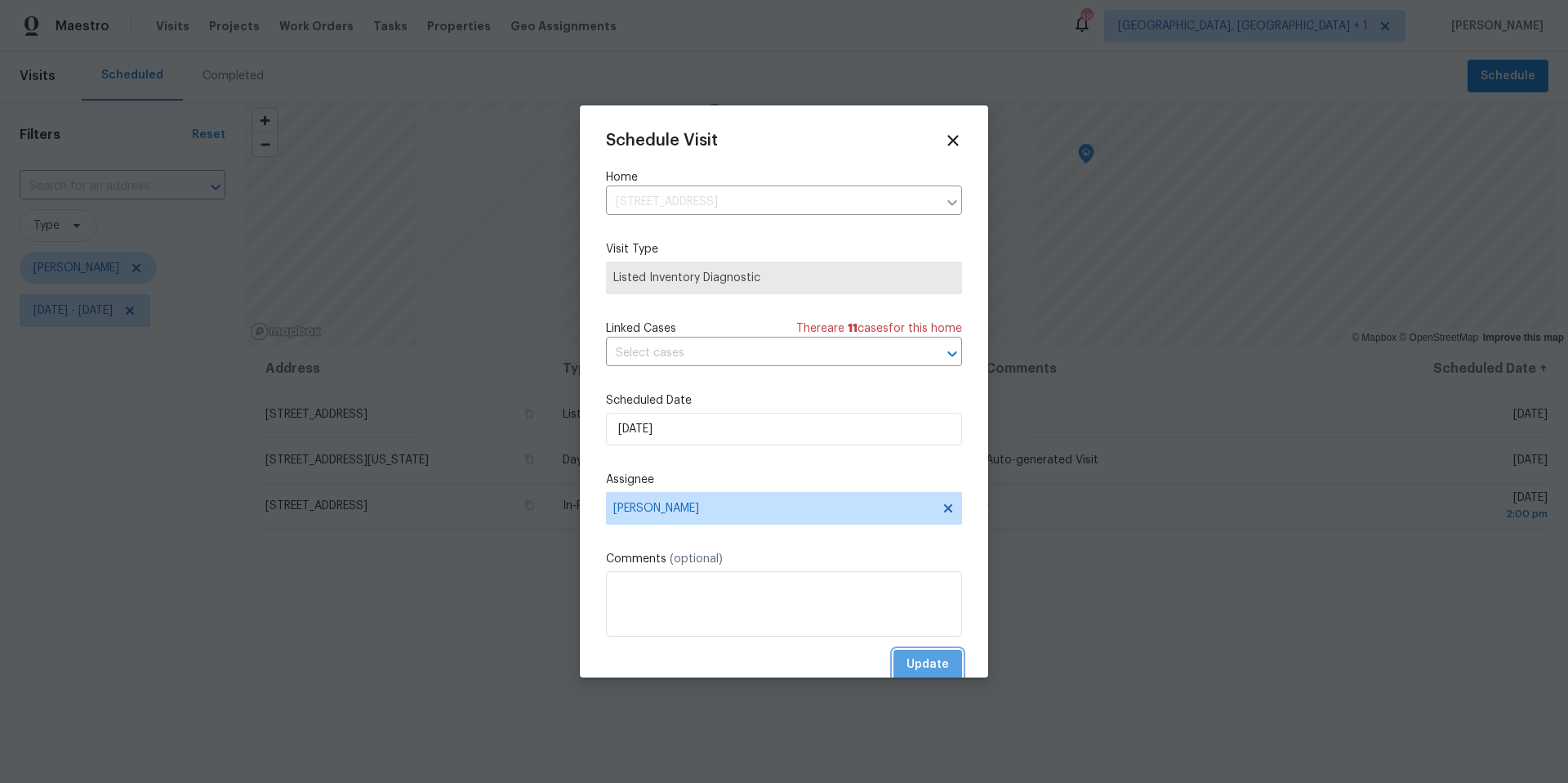
click at [922, 666] on span "Update" at bounding box center [928, 664] width 42 height 20
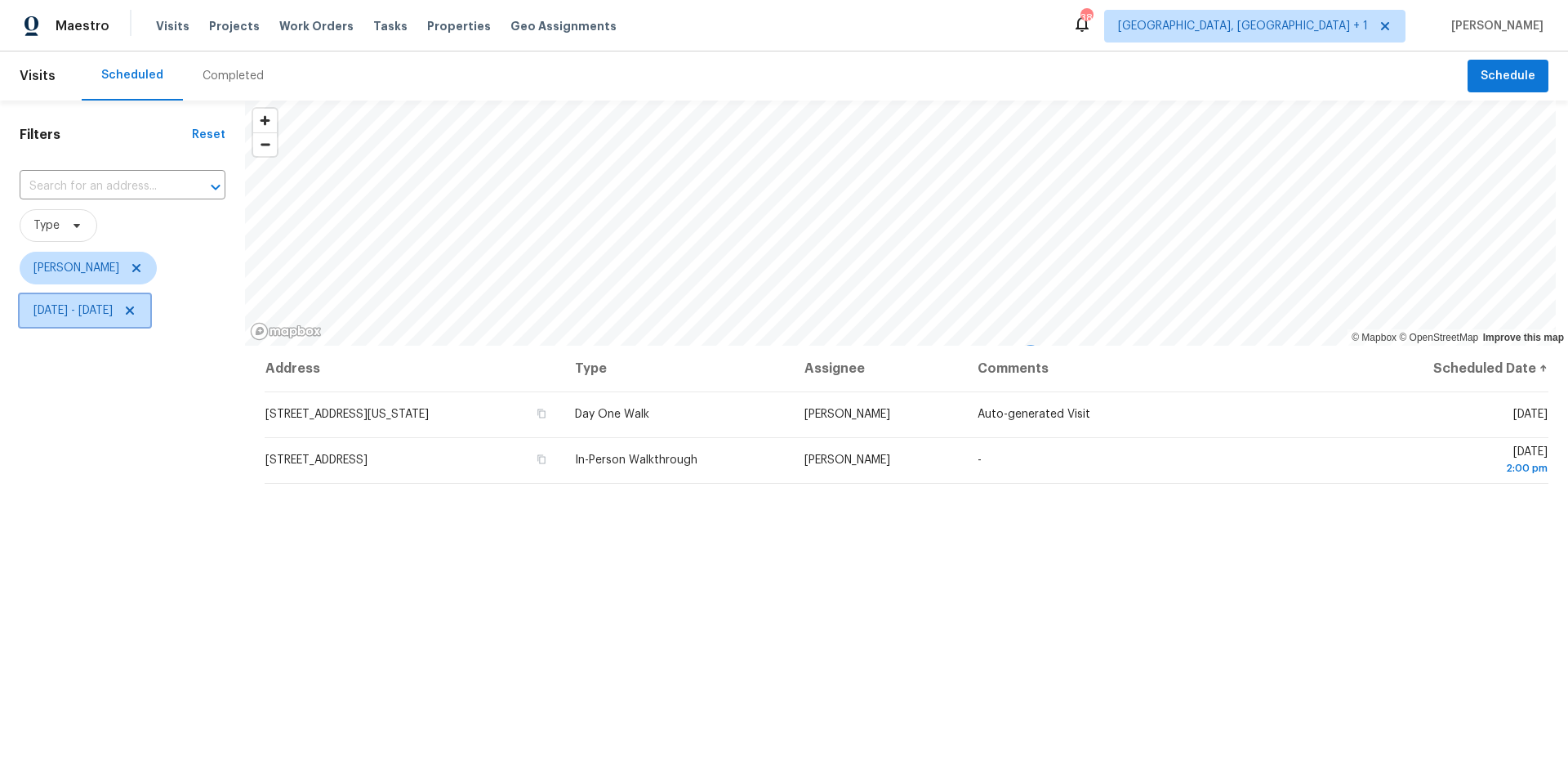
click at [93, 316] on span "Thu, Sep 04 - Thu, Sep 04" at bounding box center [73, 310] width 79 height 16
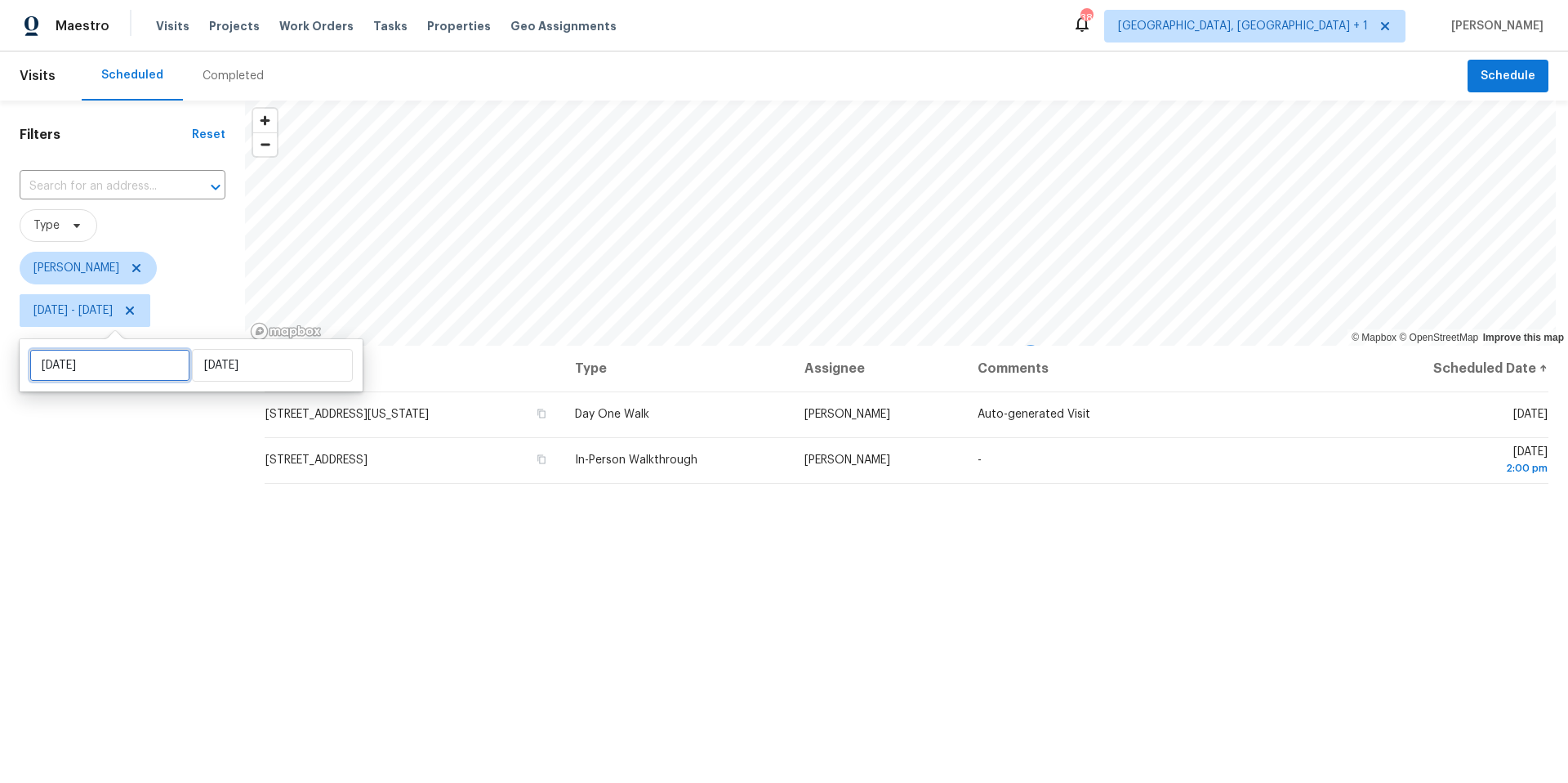
select select "8"
select select "2025"
select select "9"
select select "2025"
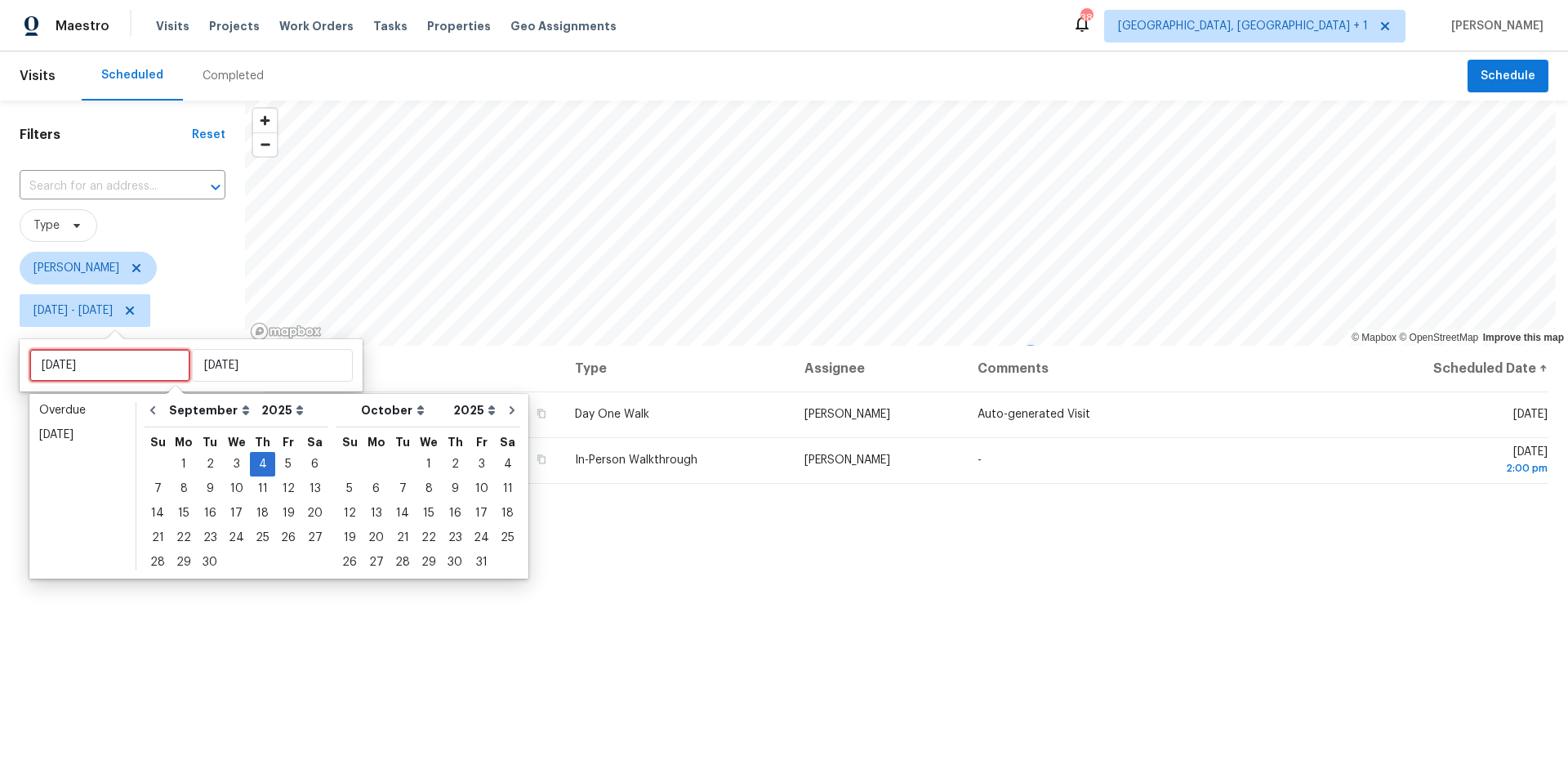
click at [101, 352] on input "Thu, Sep 04" at bounding box center [110, 365] width 161 height 33
type input "Wed, Sep 10"
click at [275, 464] on div "5" at bounding box center [288, 465] width 26 height 23
type input "Fri, Sep 05"
type input "Thu, Sep 04"
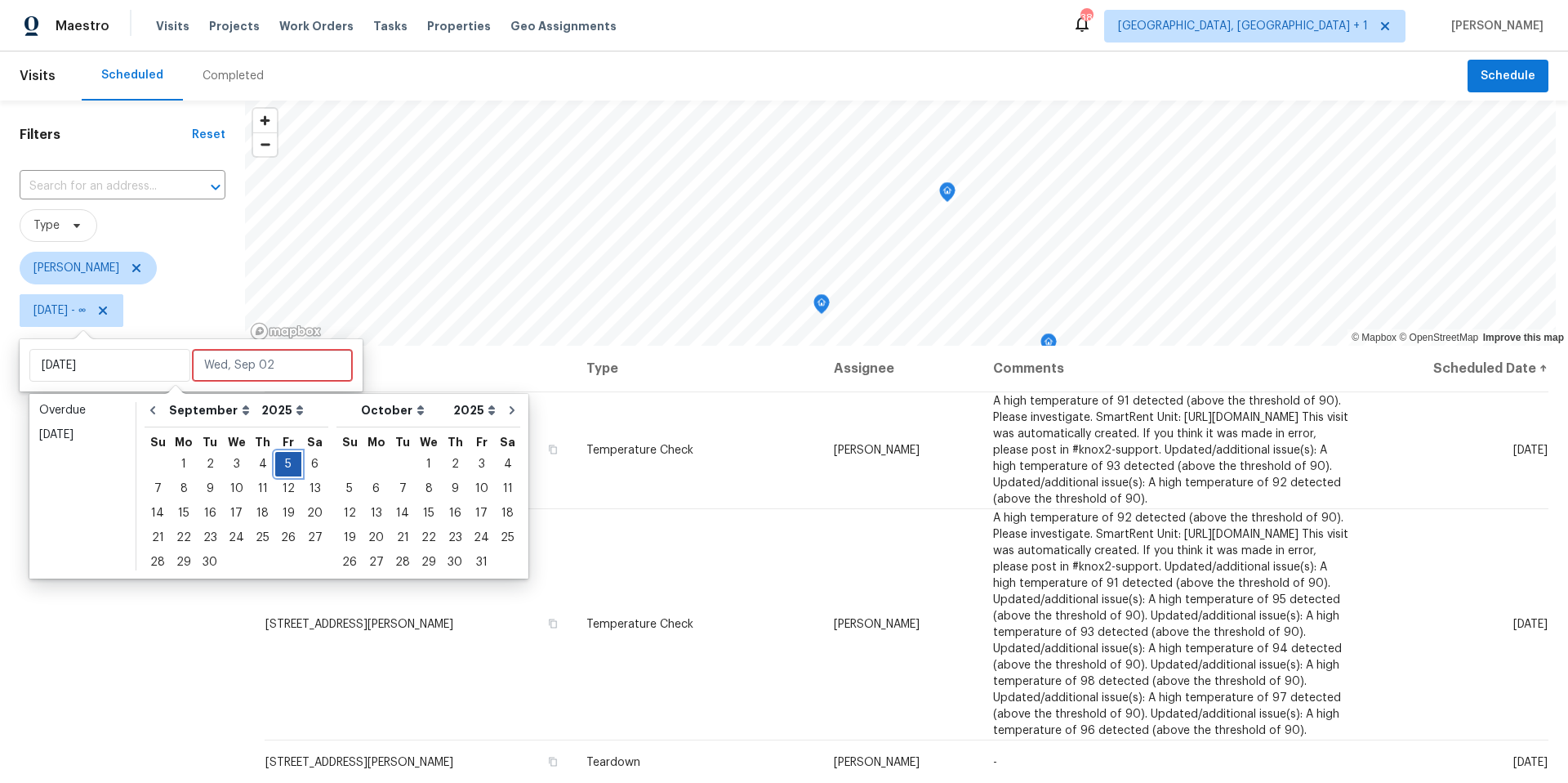
click at [277, 463] on div "5" at bounding box center [288, 465] width 26 height 23
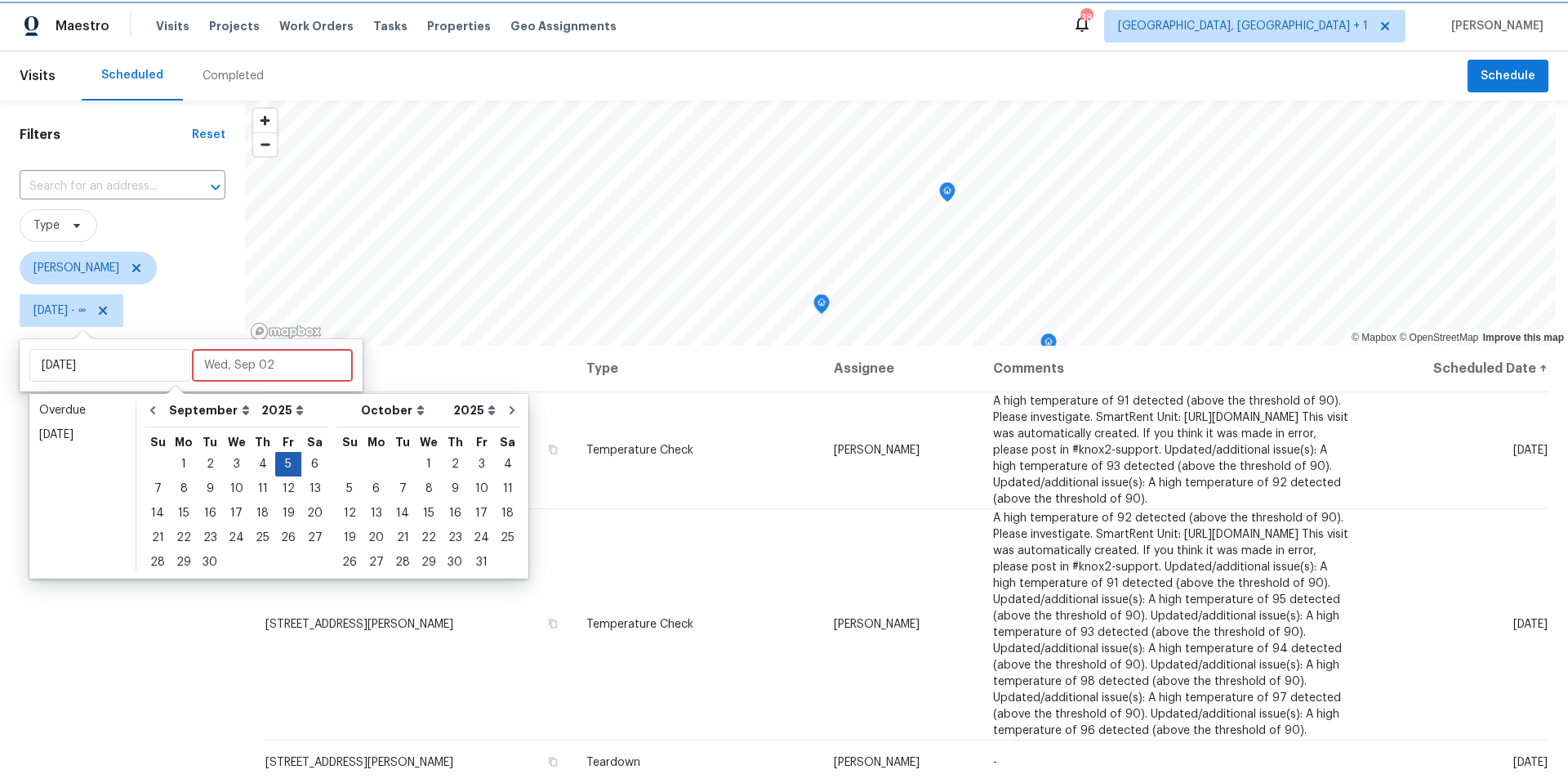
type input "Fri, Sep 05"
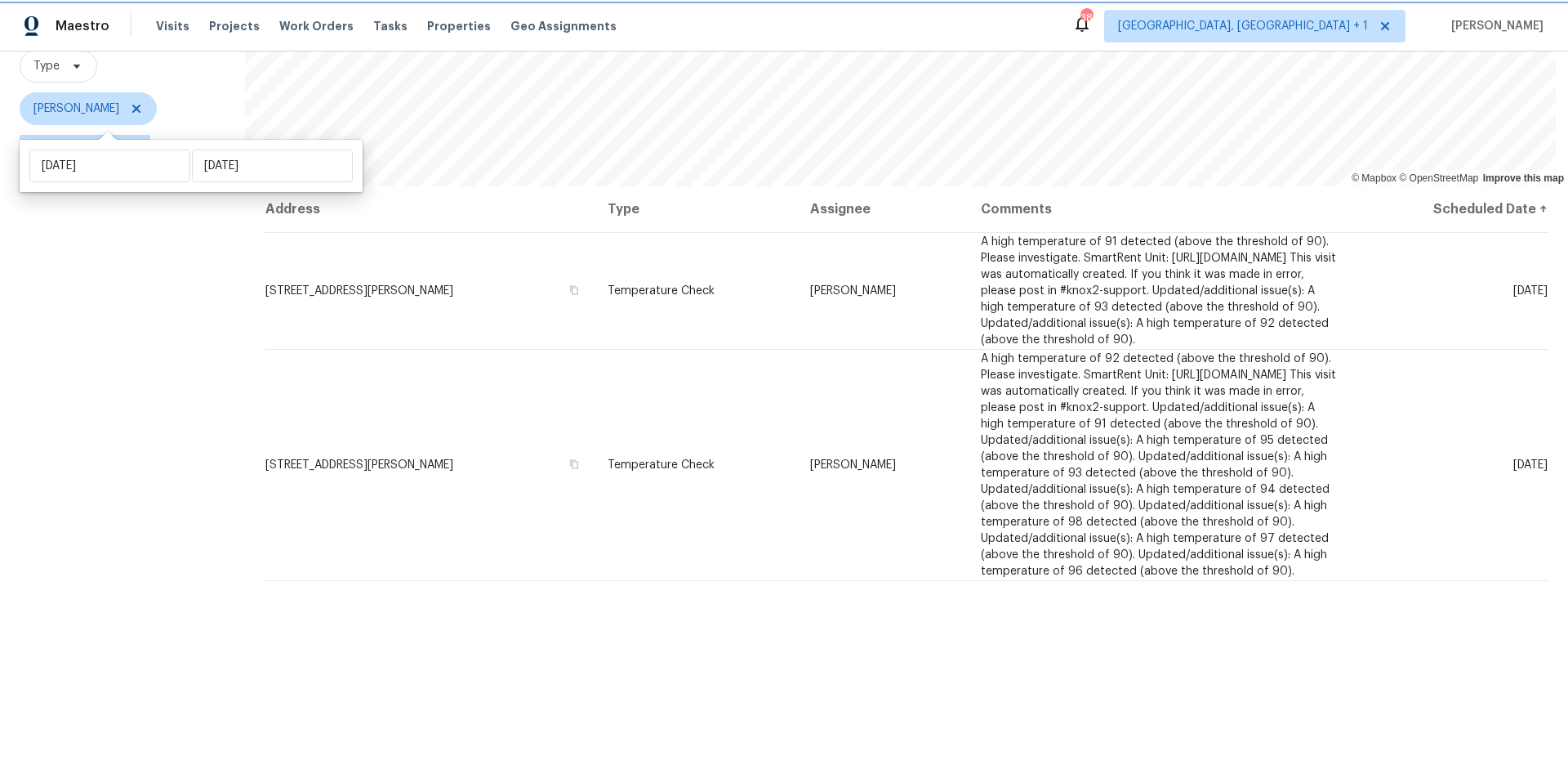
scroll to position [201, 0]
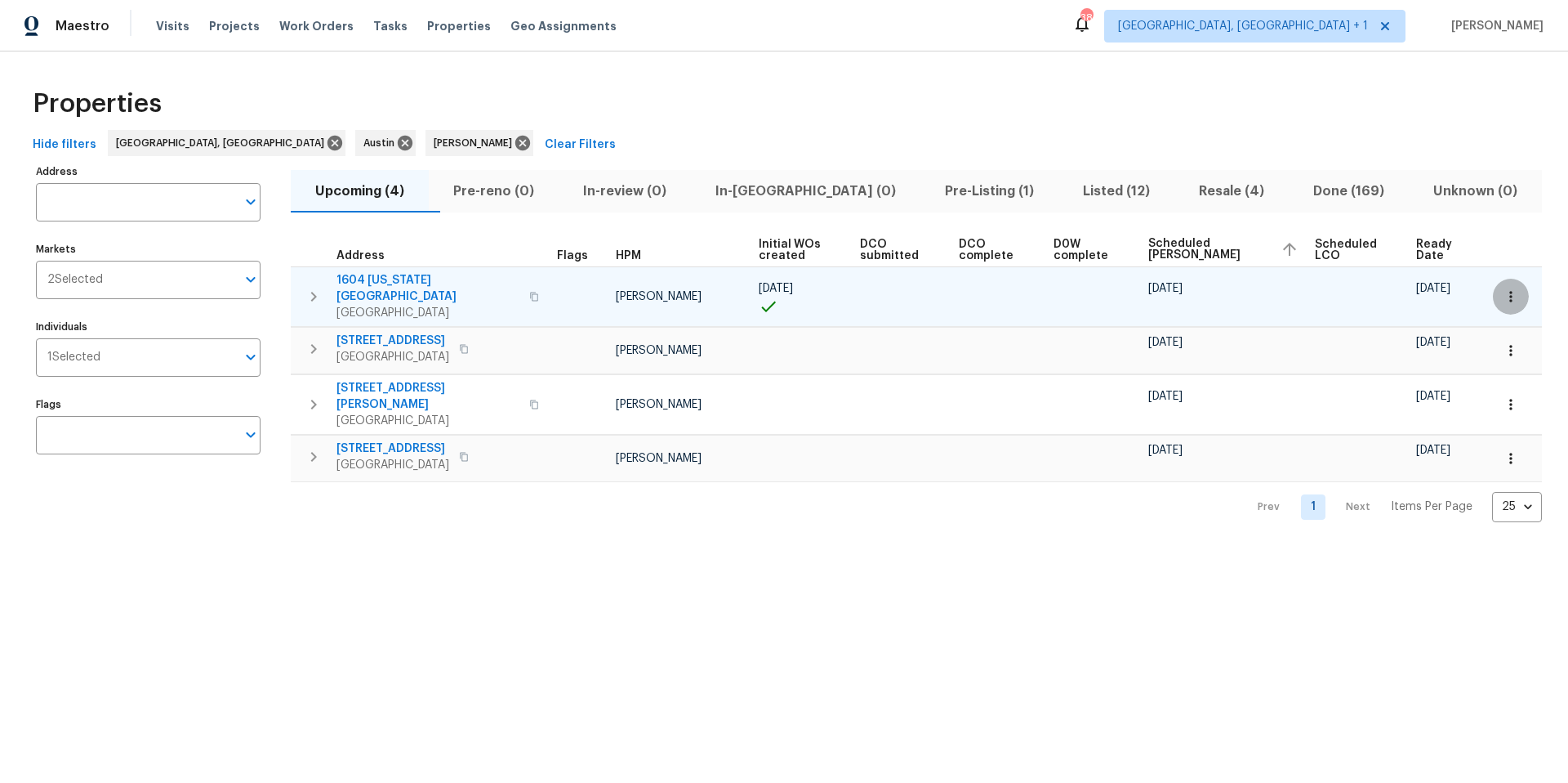
click at [1508, 300] on button "button" at bounding box center [1511, 296] width 36 height 36
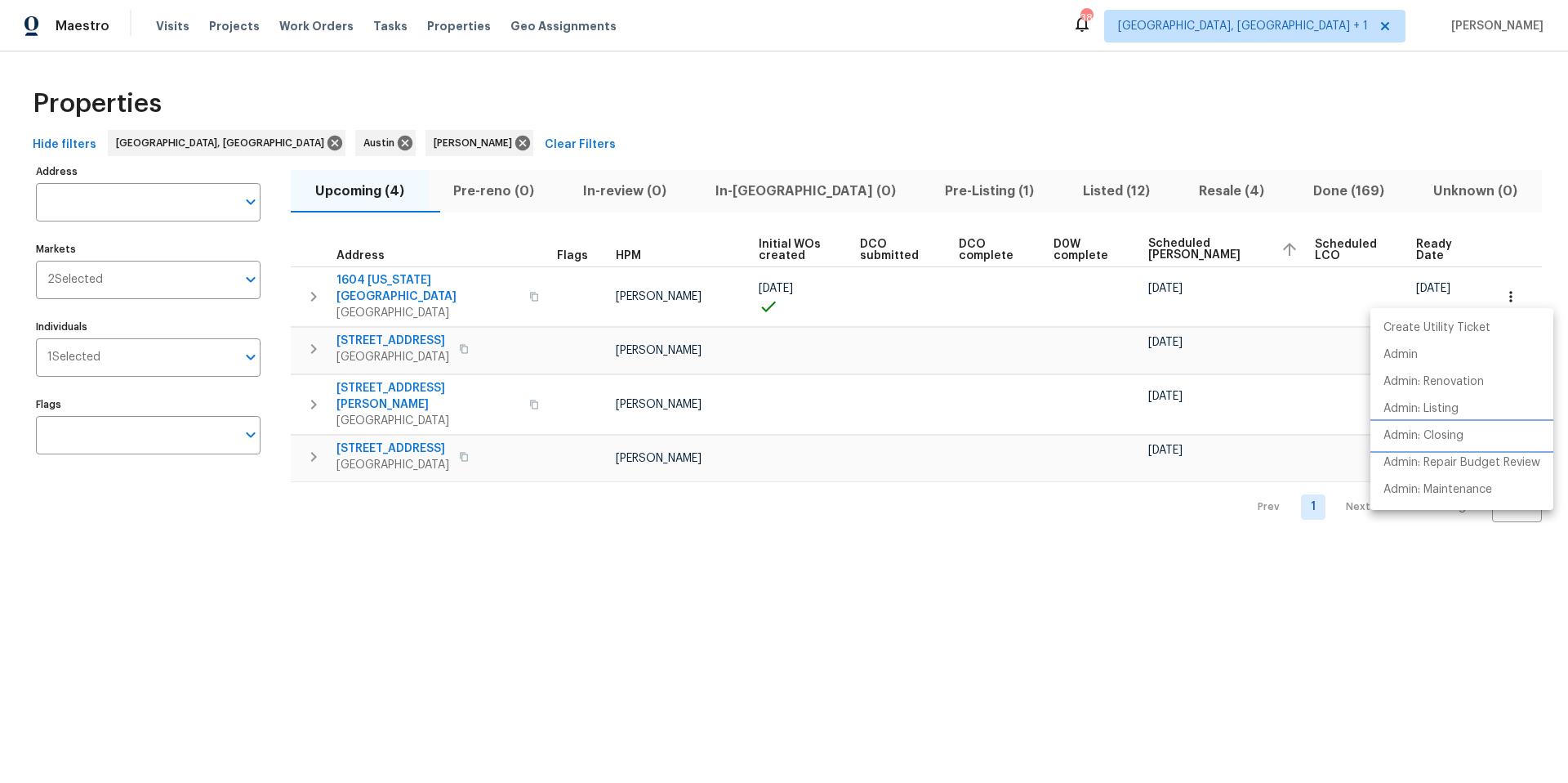
click at [1452, 439] on p "Admin: Closing" at bounding box center [1424, 436] width 80 height 17
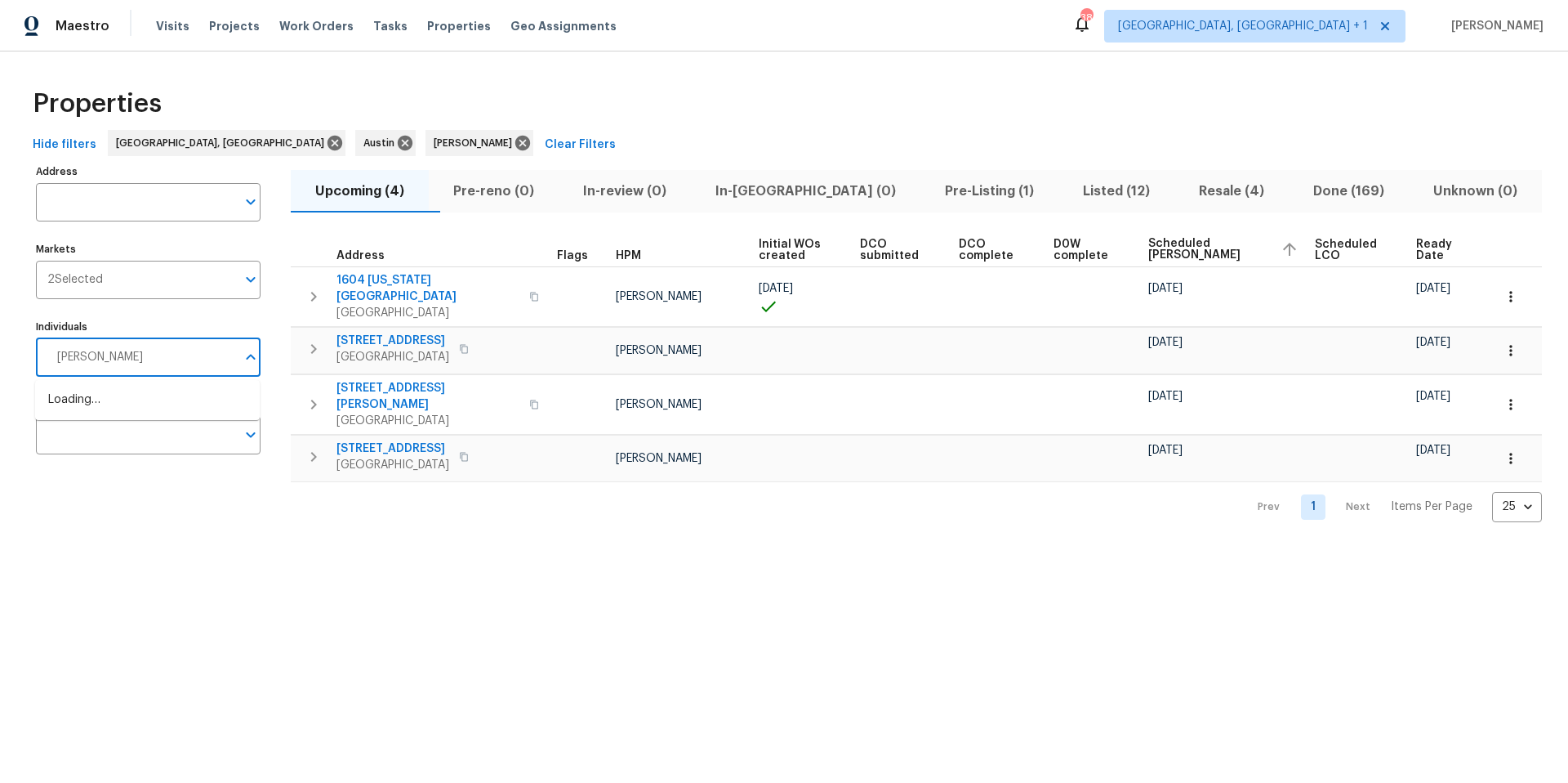
type input "[PERSON_NAME]"
click at [91, 407] on li "[PERSON_NAME]" at bounding box center [147, 408] width 199 height 34
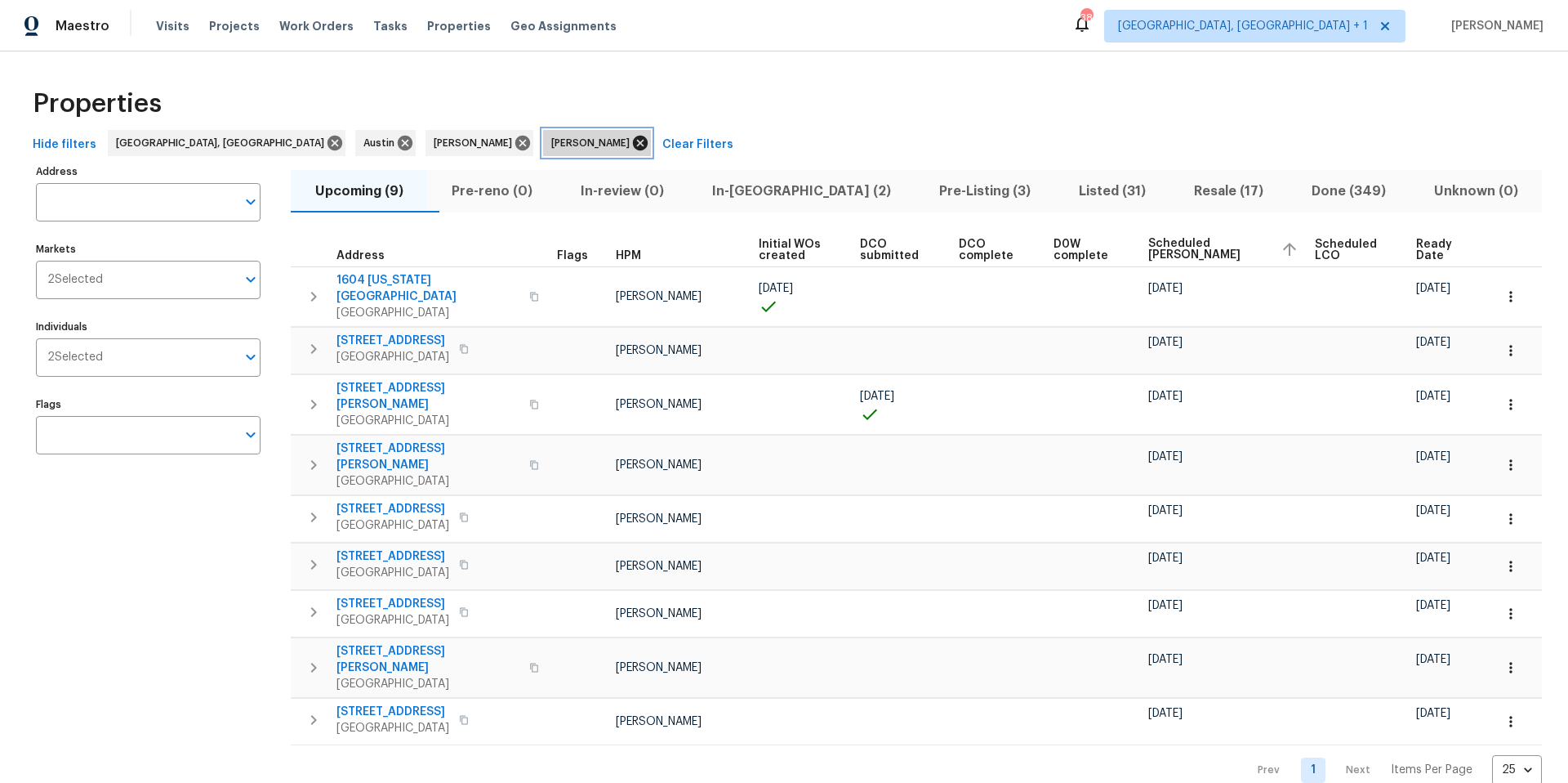
click at [632, 143] on icon at bounding box center [640, 142] width 18 height 18
